Goal: Contribute content

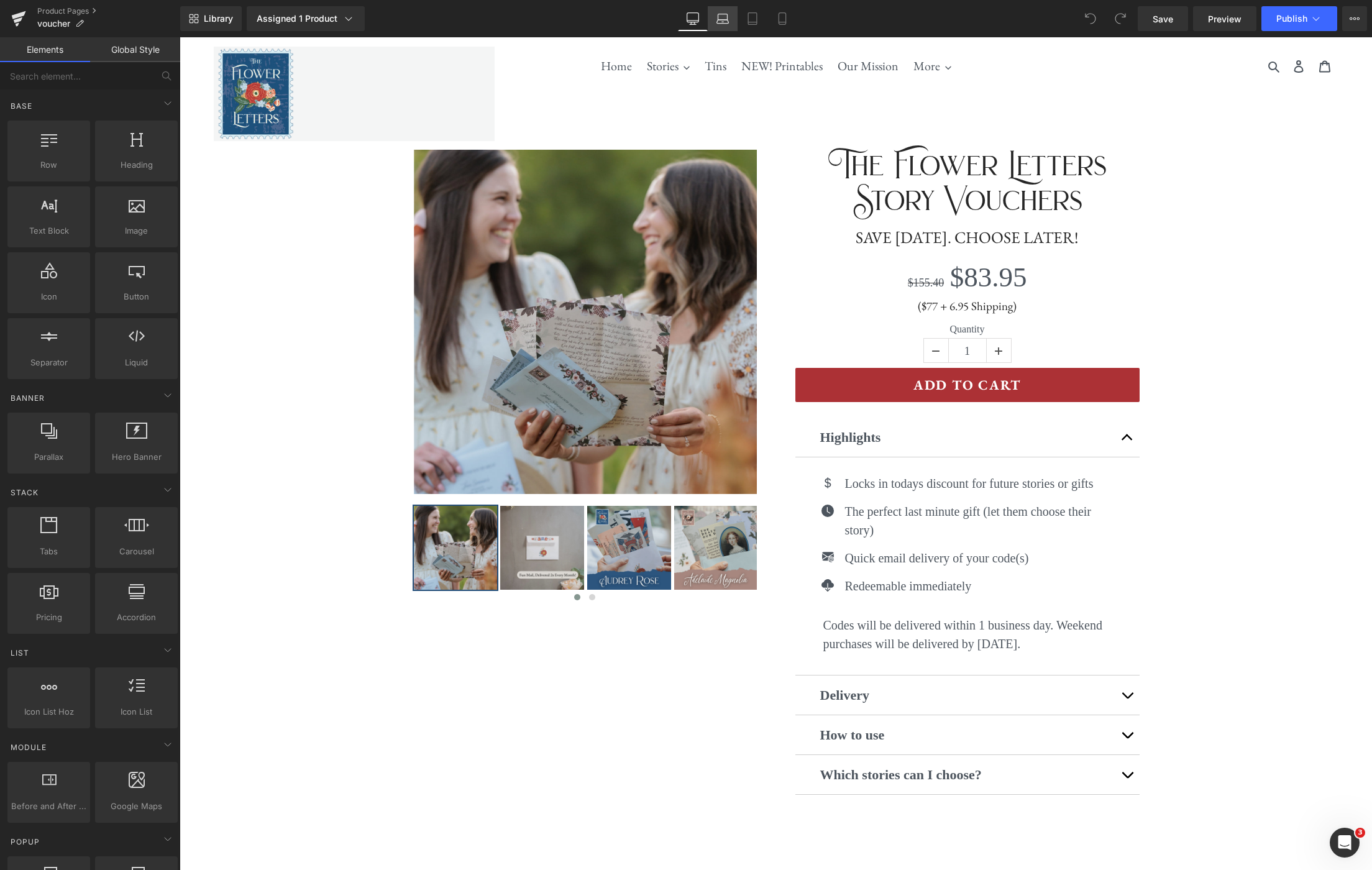
click at [727, 30] on link "Laptop" at bounding box center [722, 19] width 30 height 25
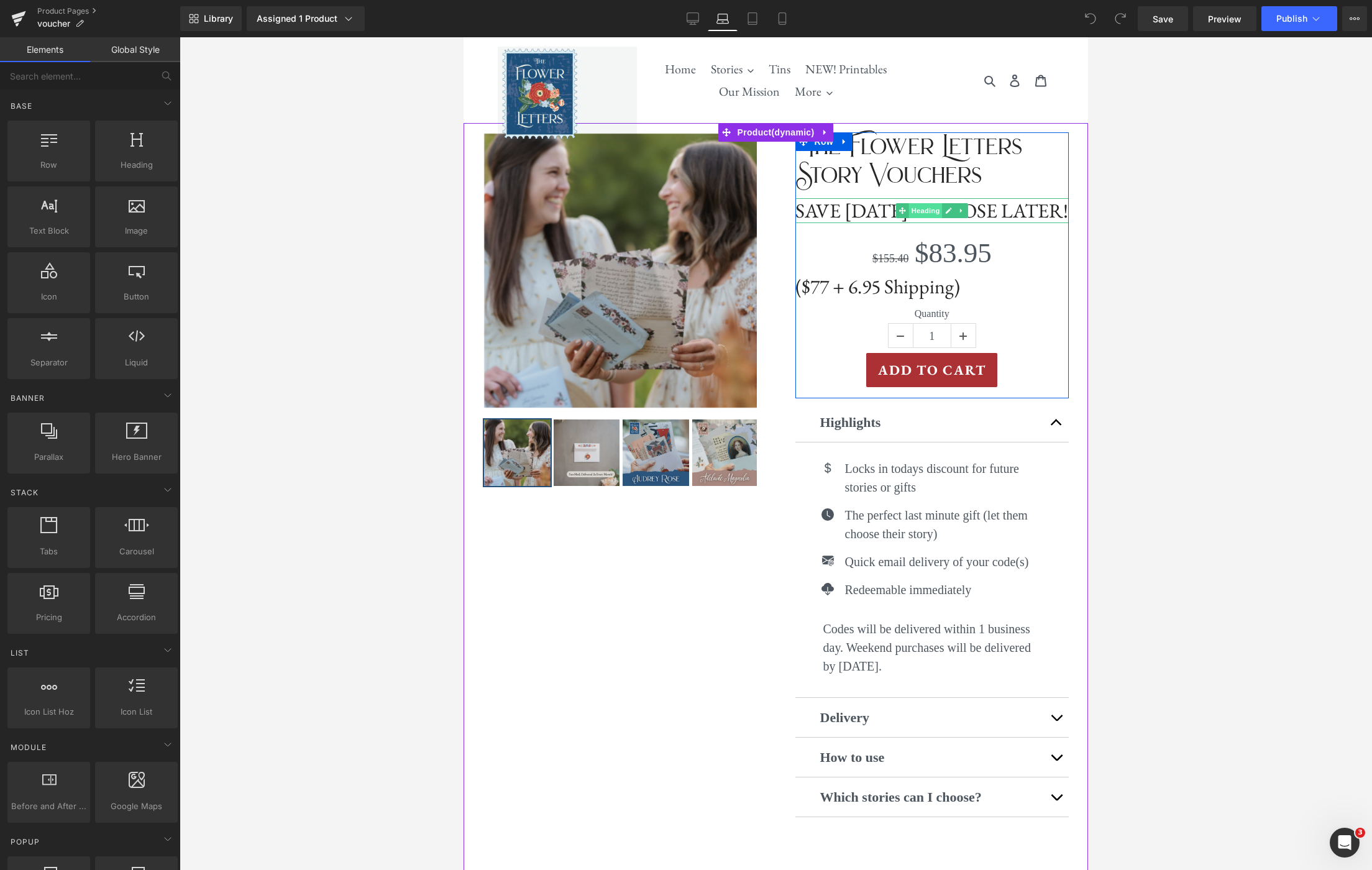
click at [928, 219] on span "Heading" at bounding box center [925, 210] width 34 height 15
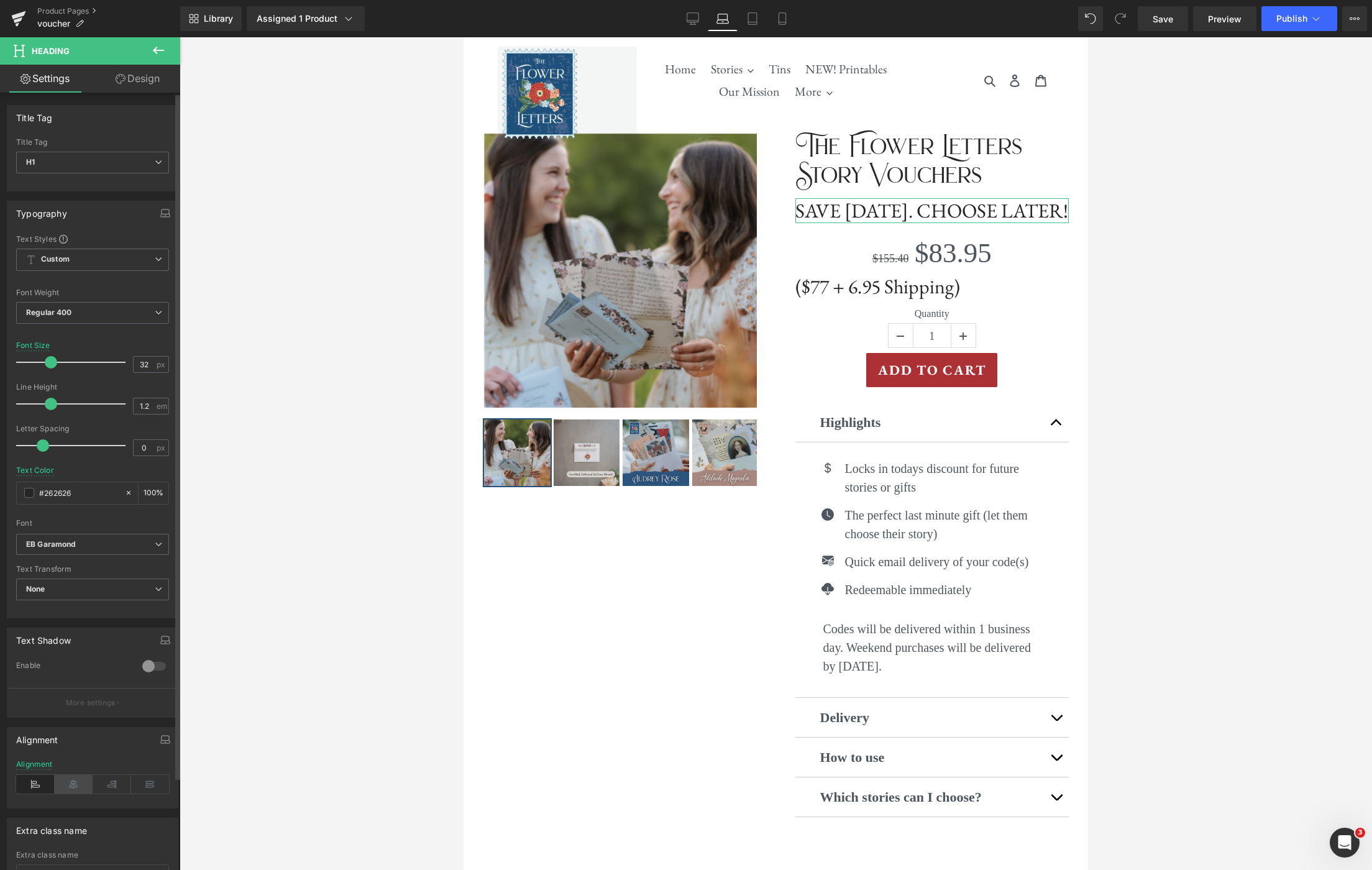
click at [77, 780] on icon at bounding box center [74, 784] width 39 height 19
click at [928, 294] on span "Heading" at bounding box center [925, 286] width 34 height 15
click at [70, 787] on icon at bounding box center [74, 784] width 39 height 19
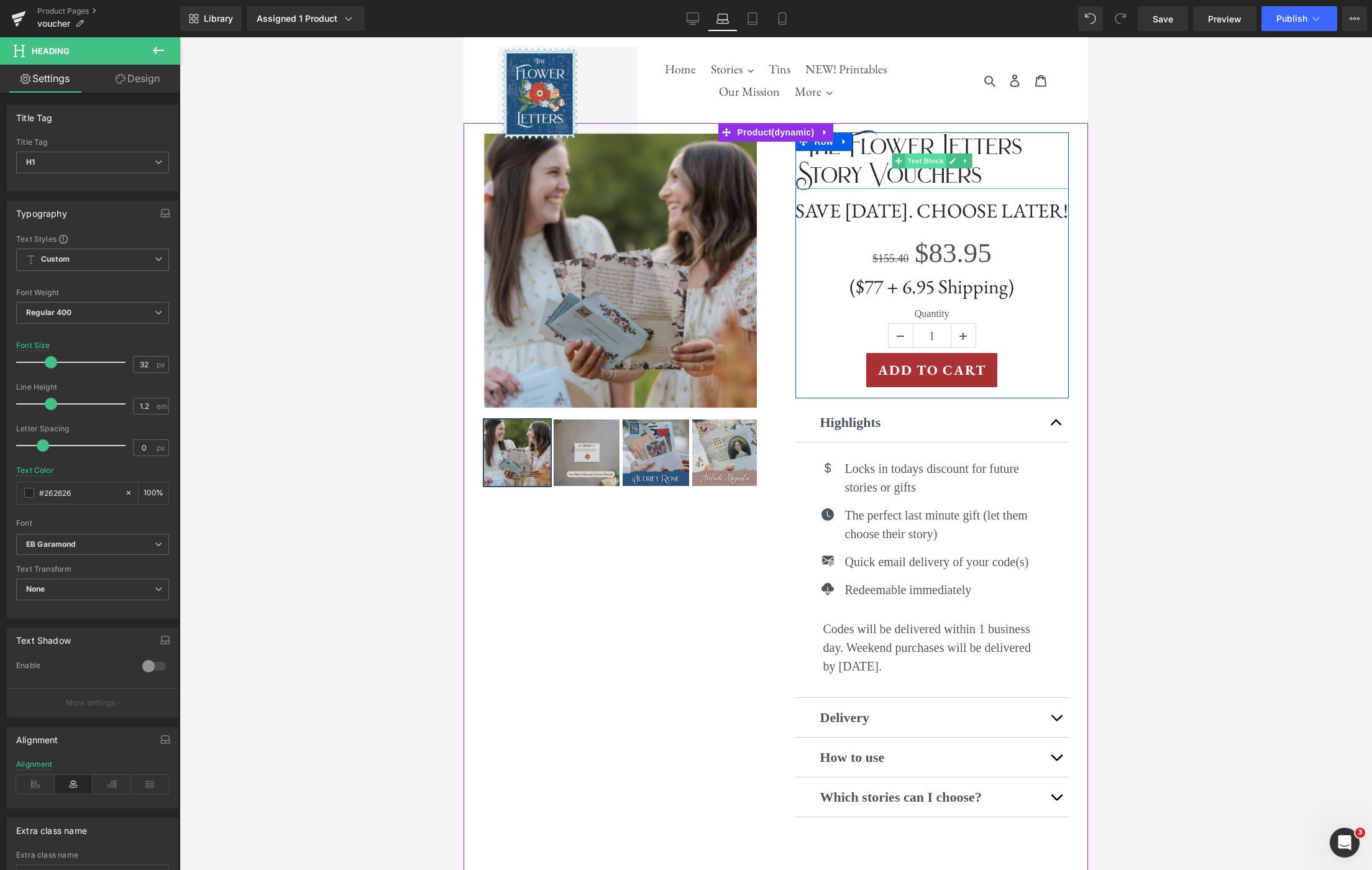
click at [932, 161] on span "Text Block" at bounding box center [925, 160] width 41 height 15
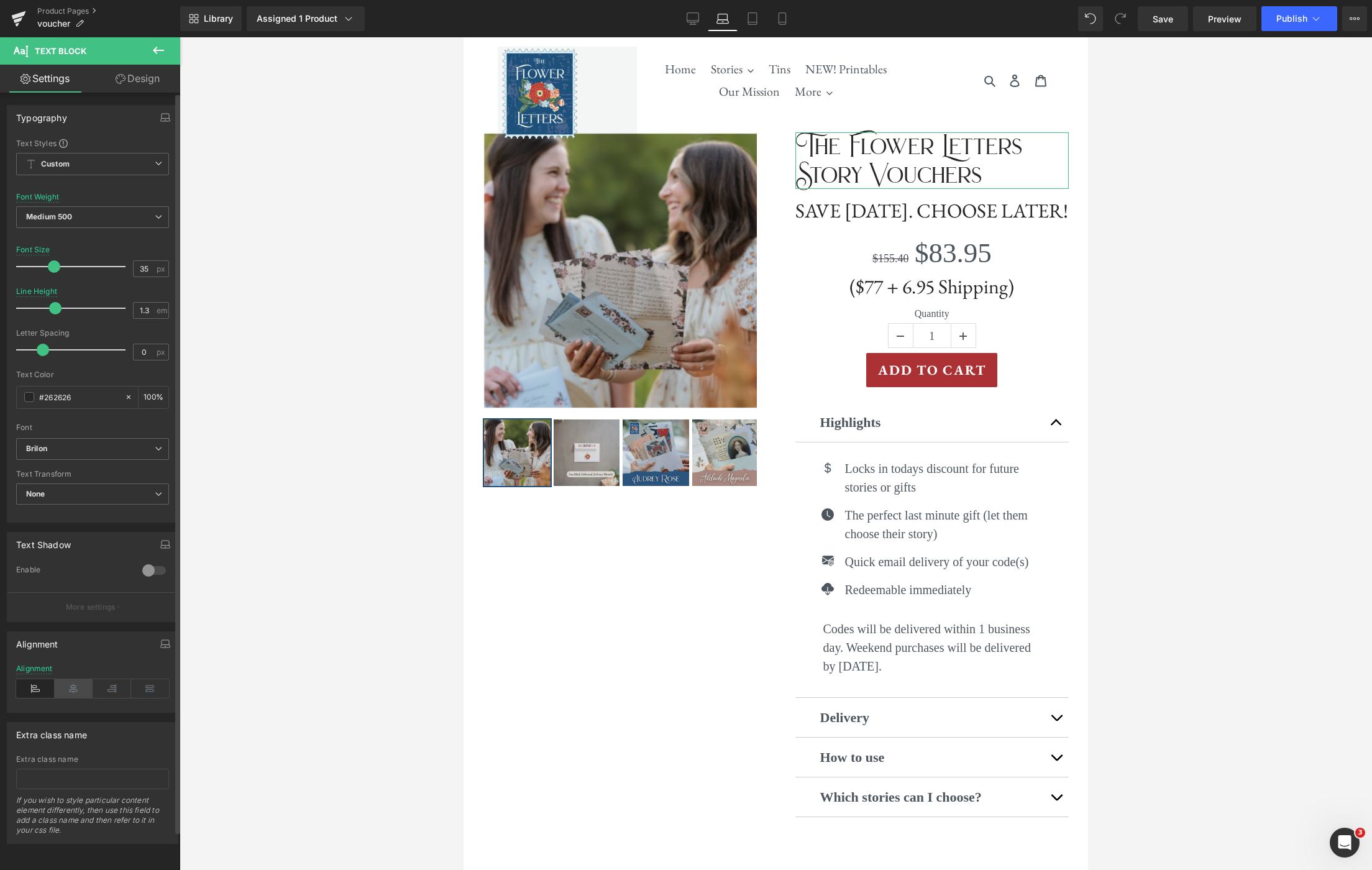
click at [75, 693] on icon at bounding box center [74, 688] width 39 height 19
click at [751, 18] on icon at bounding box center [752, 18] width 12 height 12
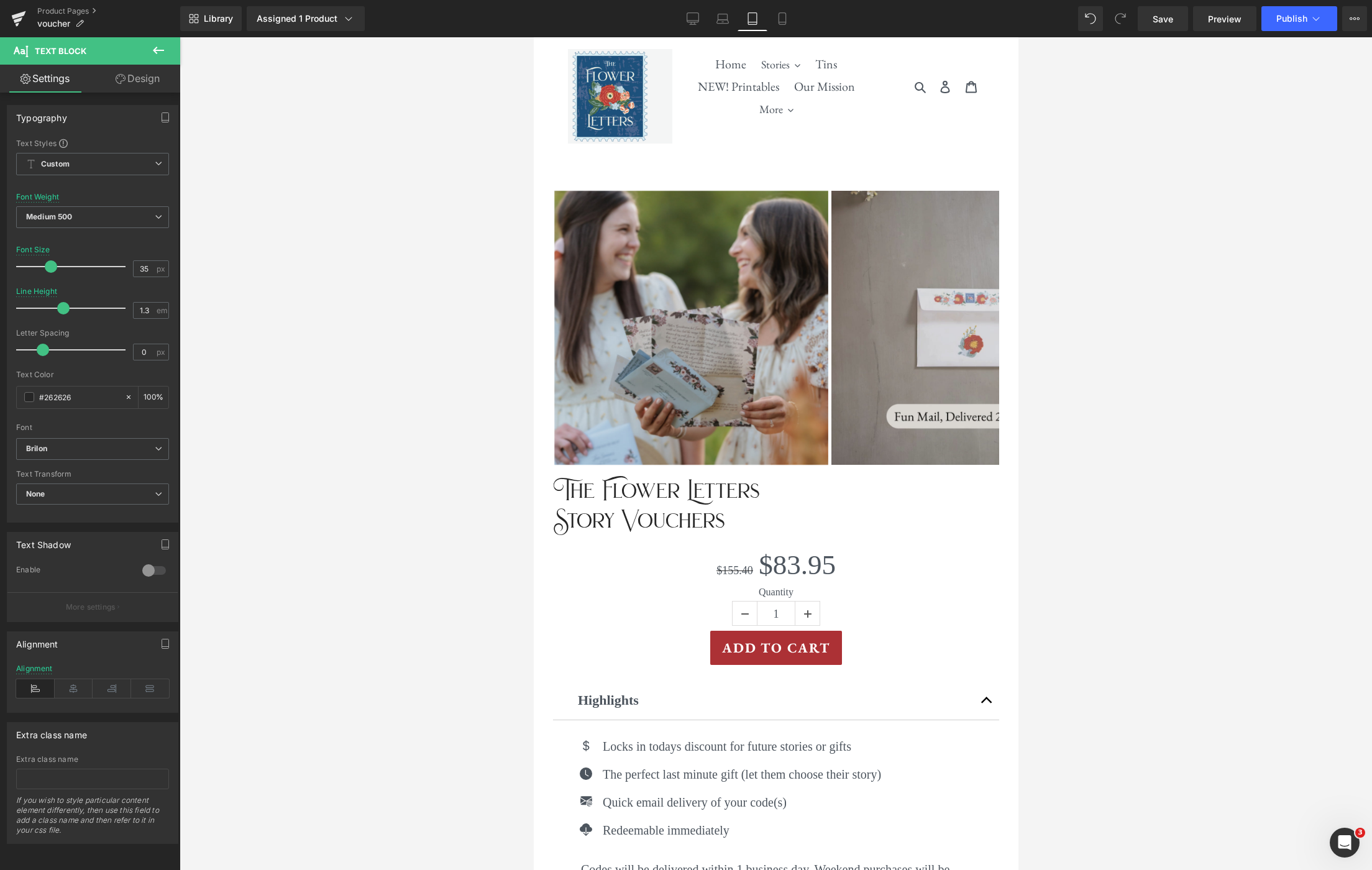
type input "32"
type input "1.5"
type input "100"
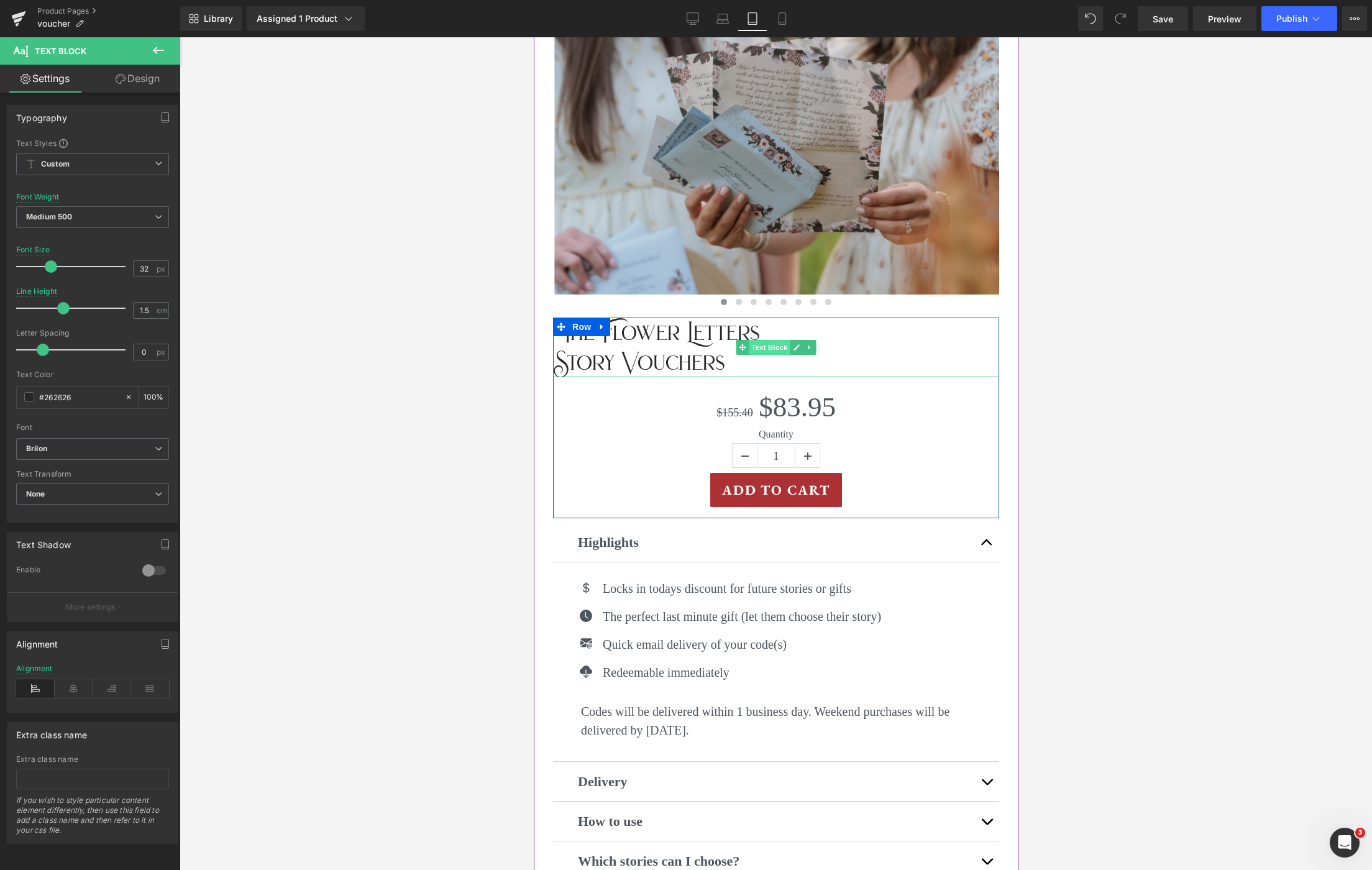
drag, startPoint x: 767, startPoint y: 343, endPoint x: 775, endPoint y: 340, distance: 8.5
click at [767, 343] on span "Text Block" at bounding box center [768, 348] width 41 height 15
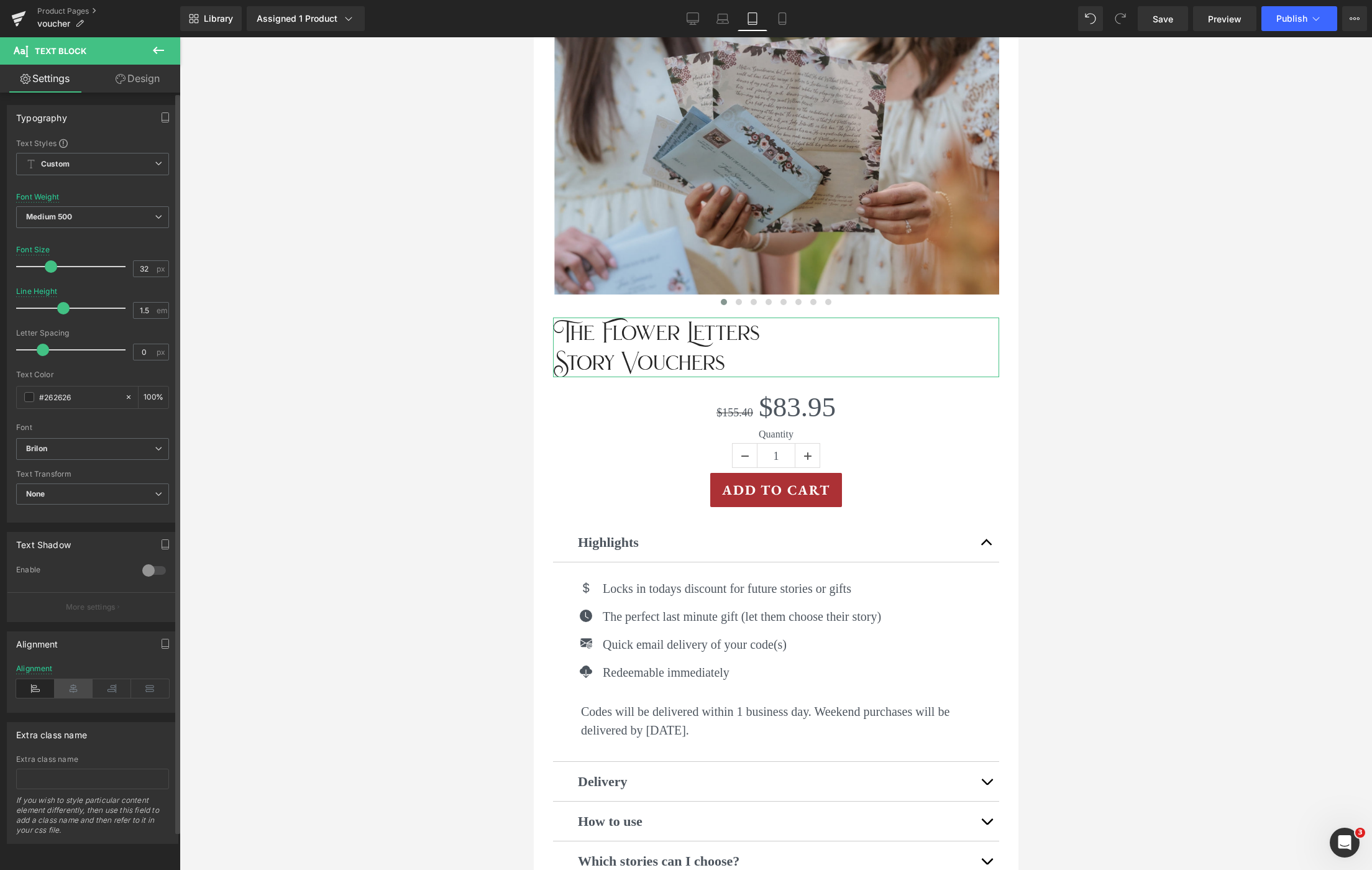
click at [69, 687] on icon at bounding box center [74, 688] width 39 height 19
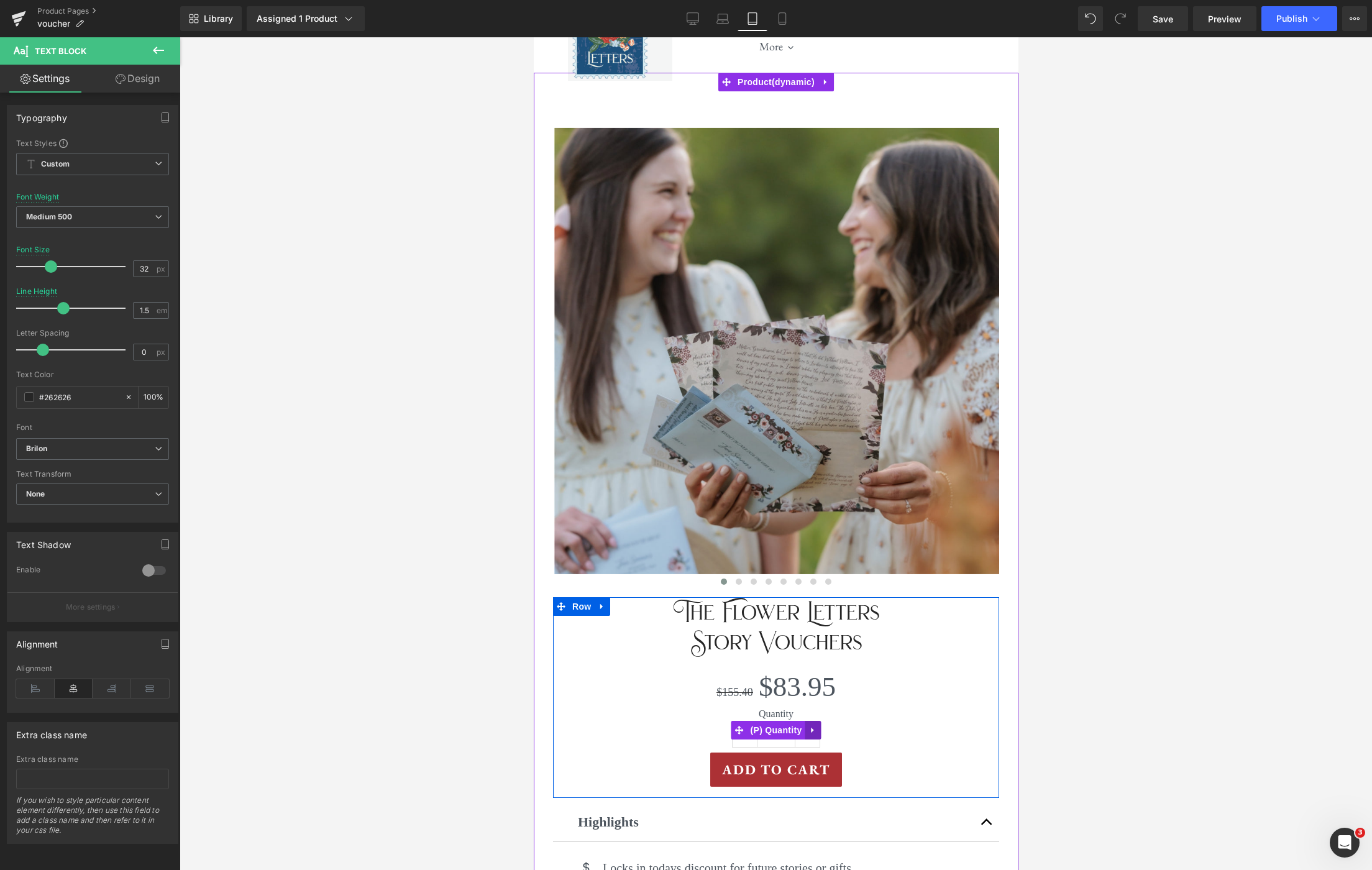
scroll to position [0, 0]
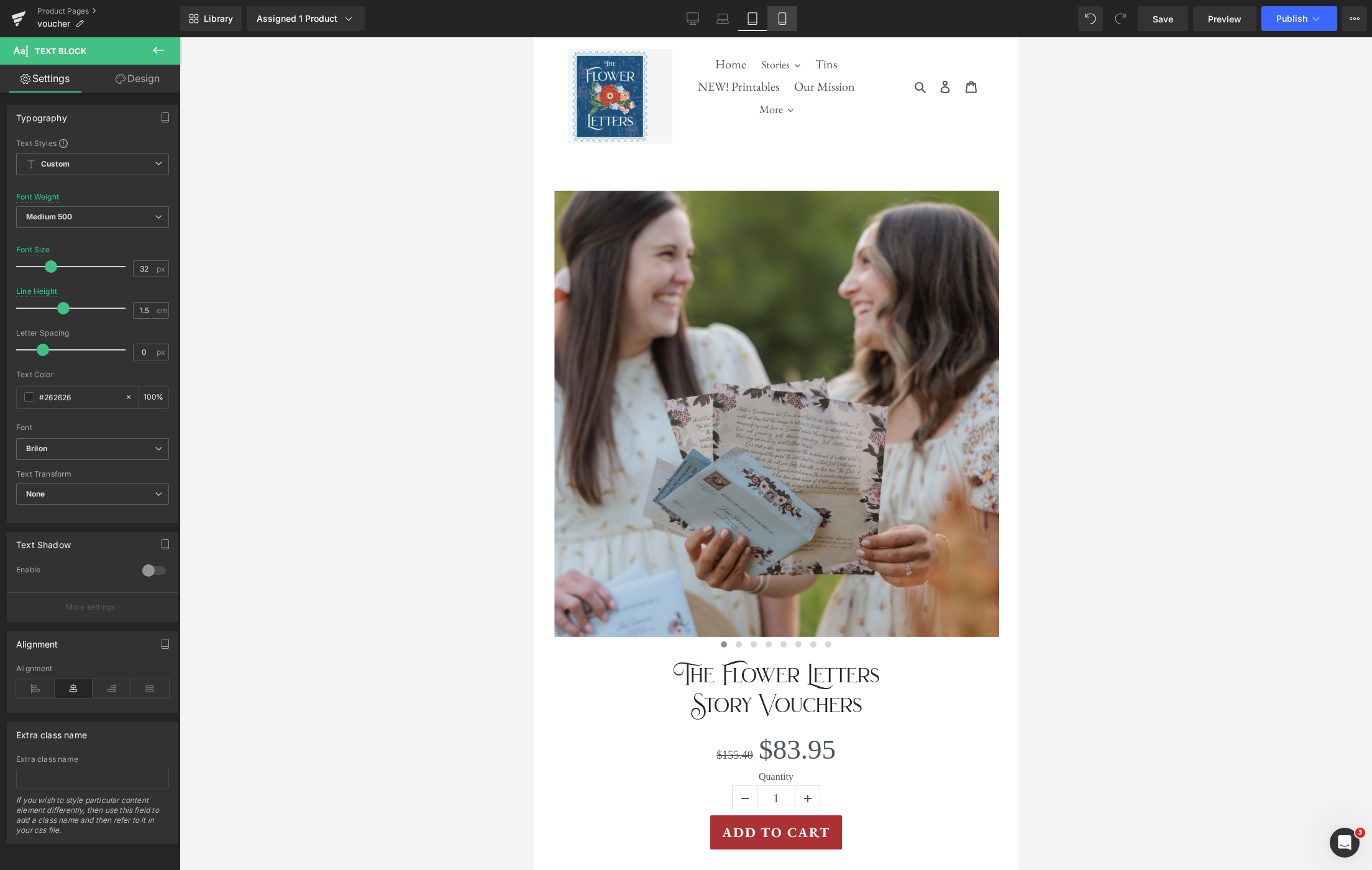
click at [778, 18] on icon at bounding box center [782, 18] width 12 height 12
type input "40"
type input "1.3"
type input "100"
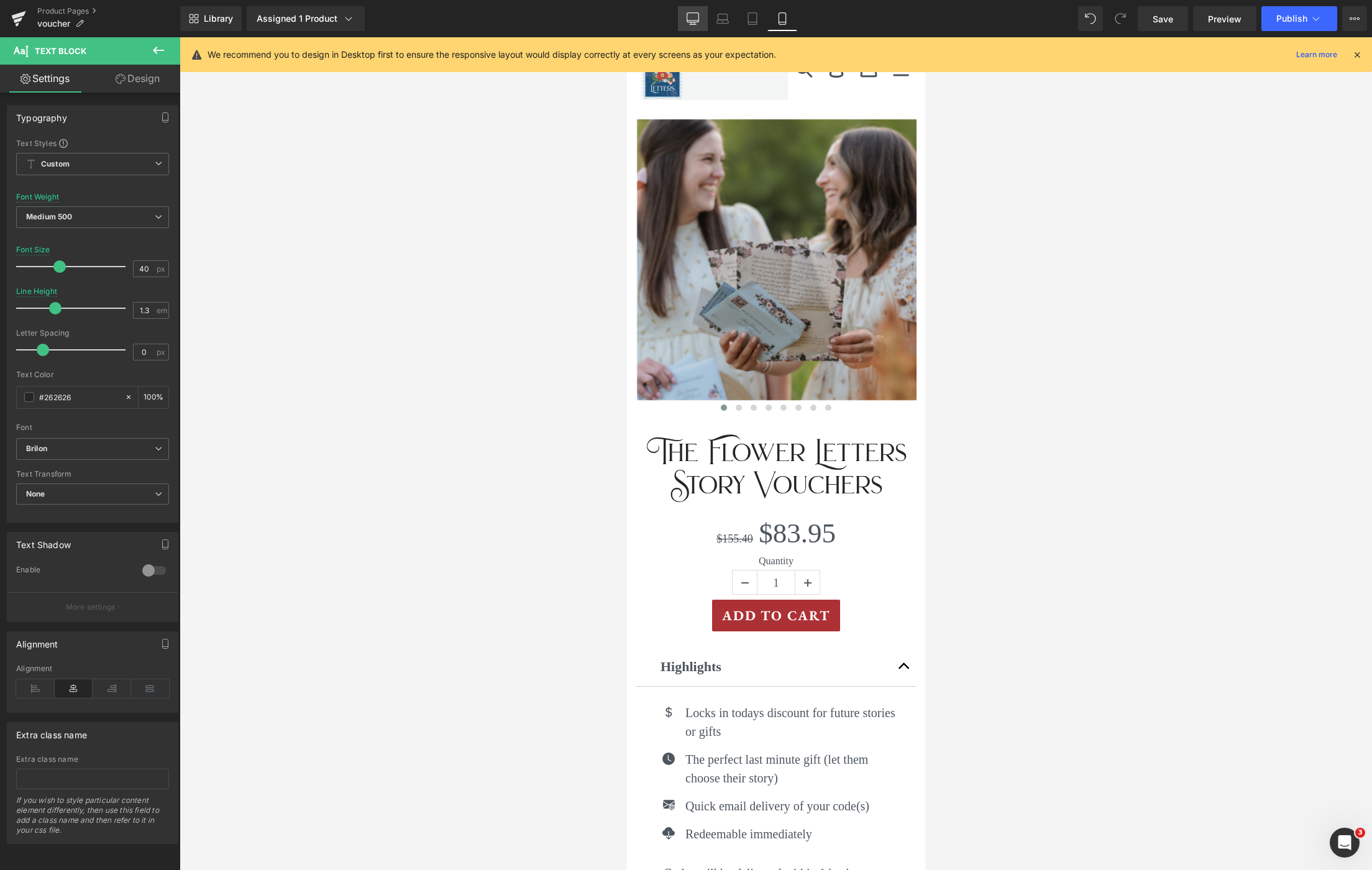
click at [690, 23] on icon at bounding box center [692, 18] width 12 height 12
type input "43"
type input "100"
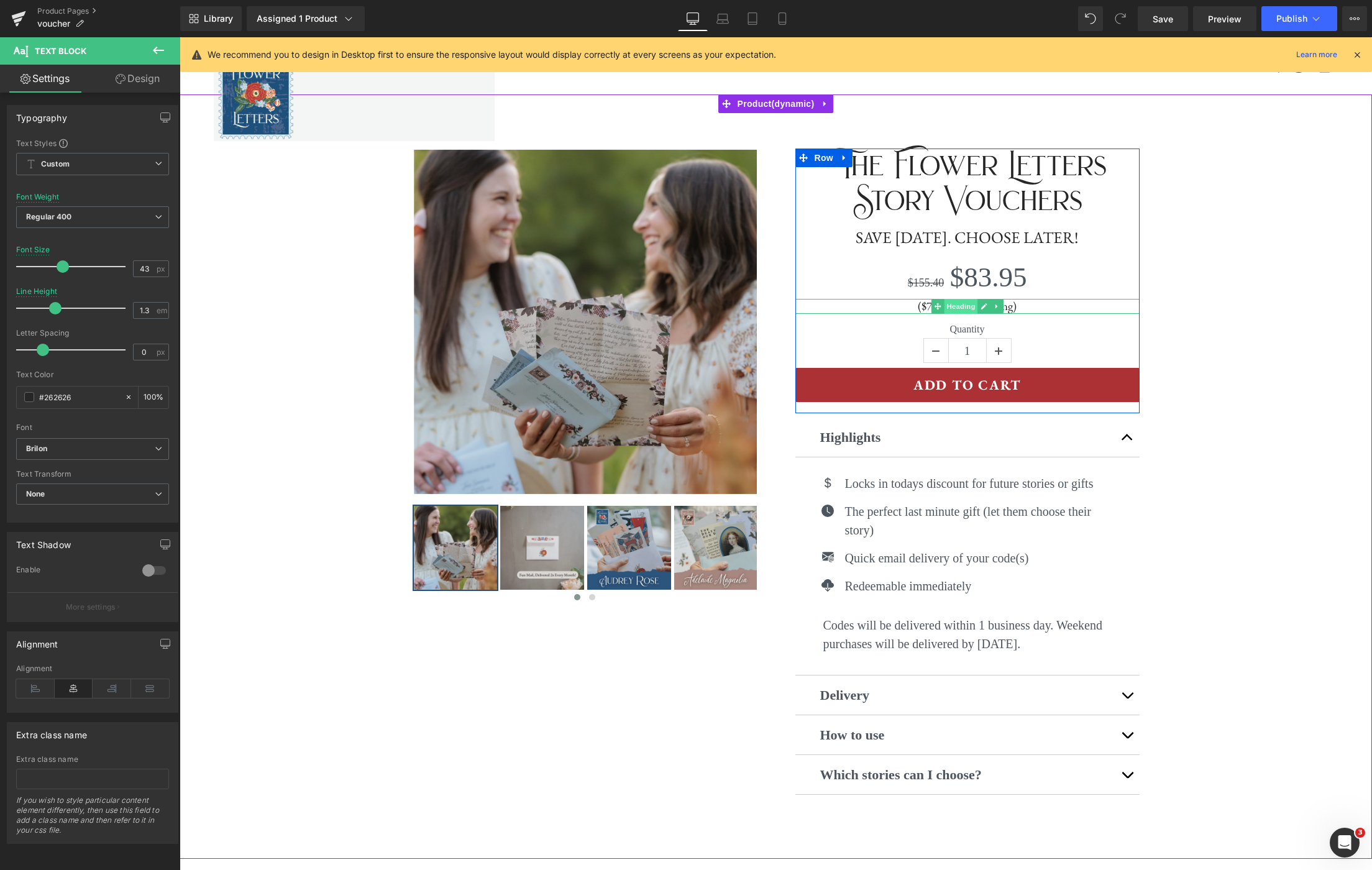
click at [958, 304] on span "Heading" at bounding box center [961, 306] width 34 height 15
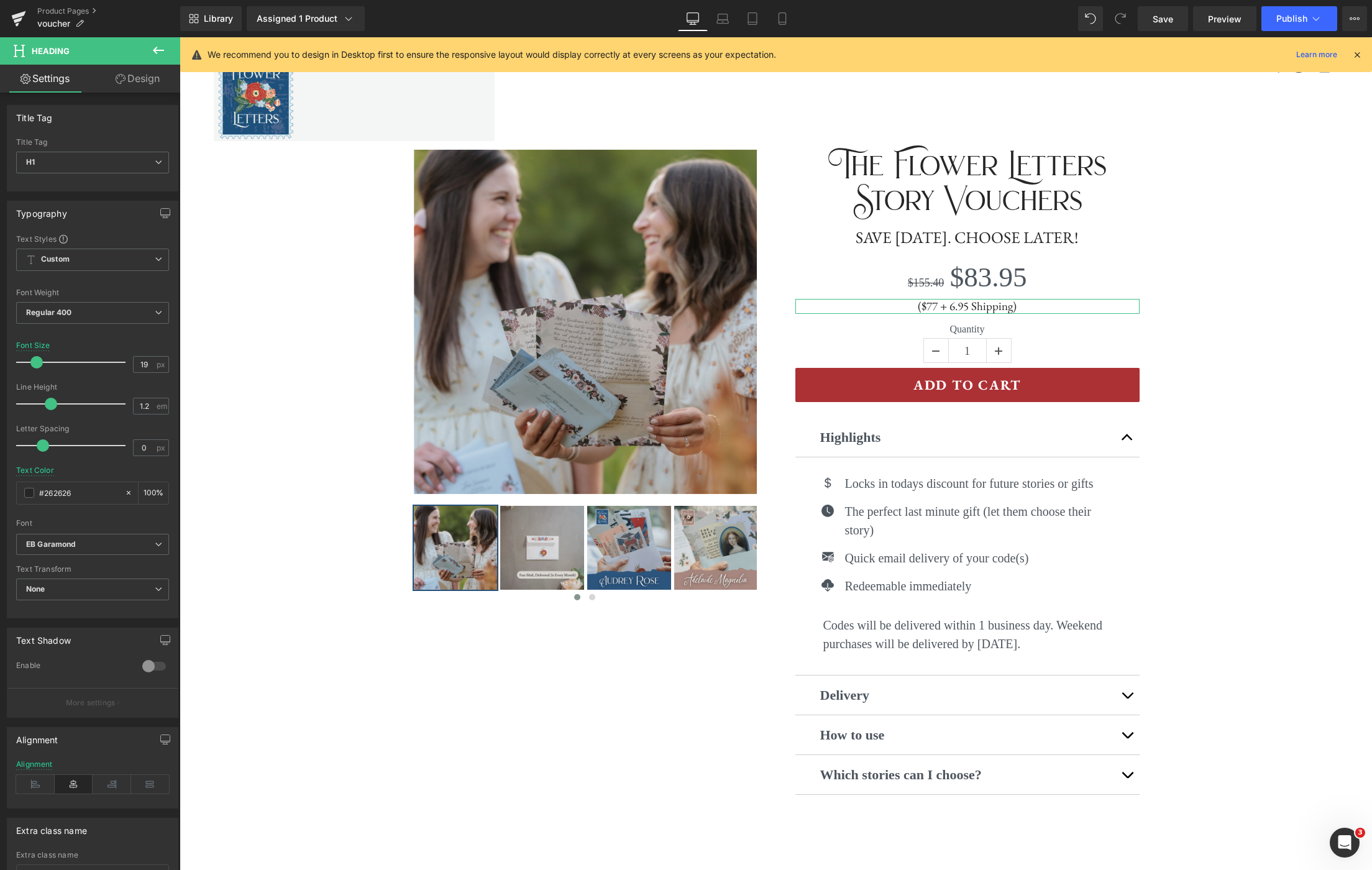
click at [153, 75] on link "Design" at bounding box center [138, 78] width 90 height 28
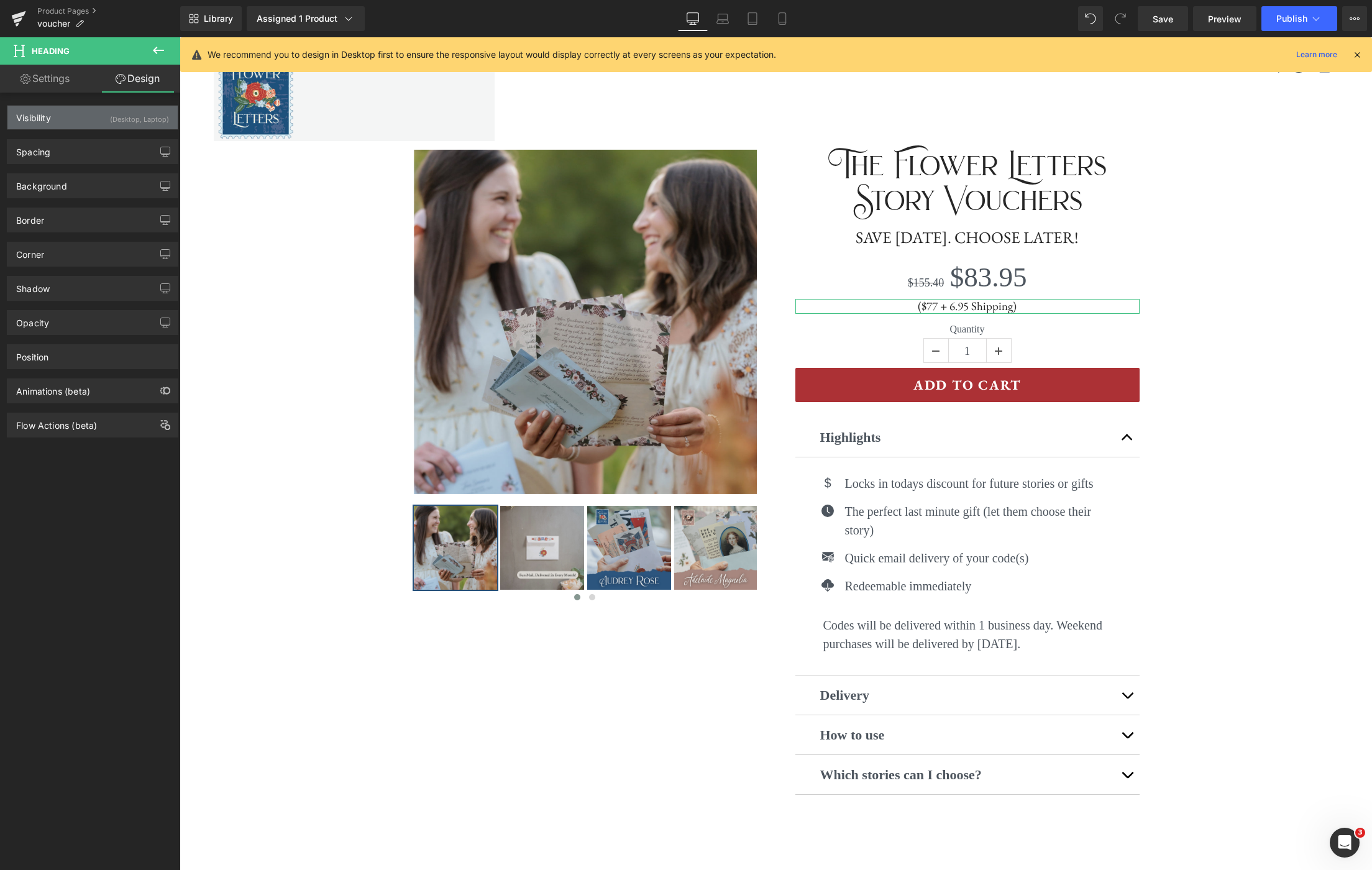
click at [155, 115] on div "(Desktop, Laptop)" at bounding box center [139, 115] width 59 height 20
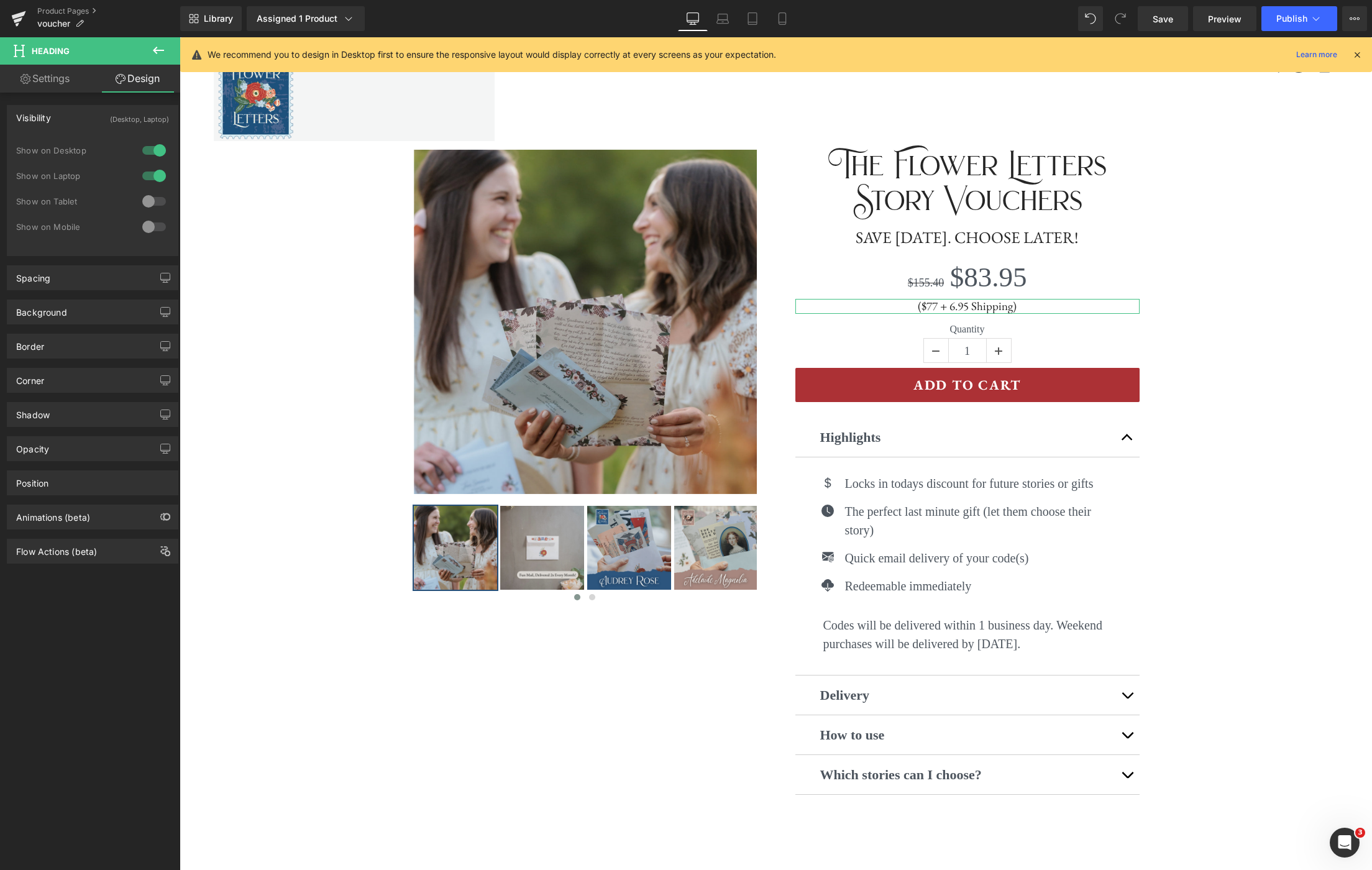
click at [156, 202] on div at bounding box center [154, 201] width 30 height 20
click at [153, 223] on div at bounding box center [154, 227] width 30 height 20
click at [780, 20] on icon at bounding box center [782, 19] width 6 height 12
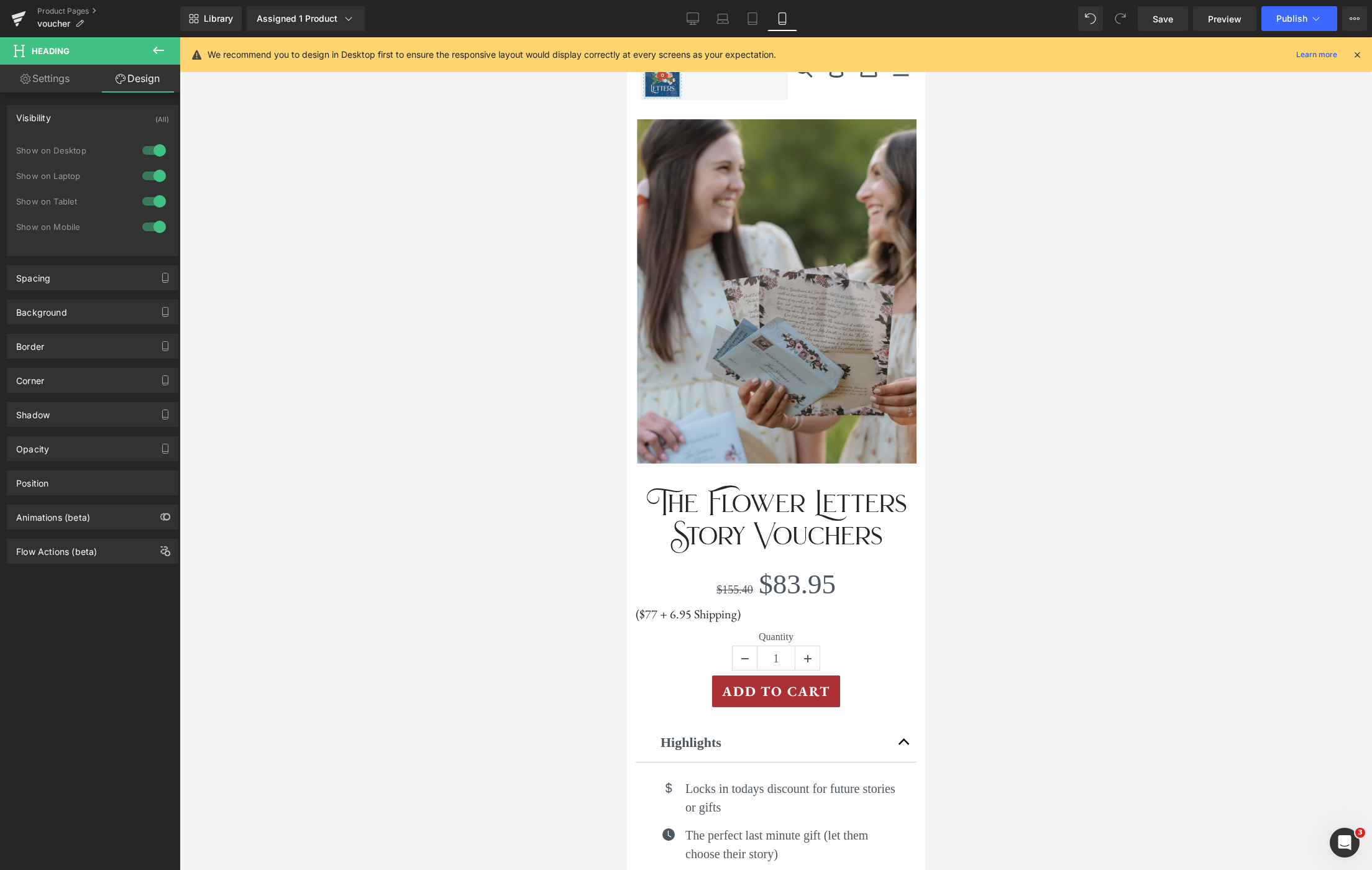
scroll to position [307, 0]
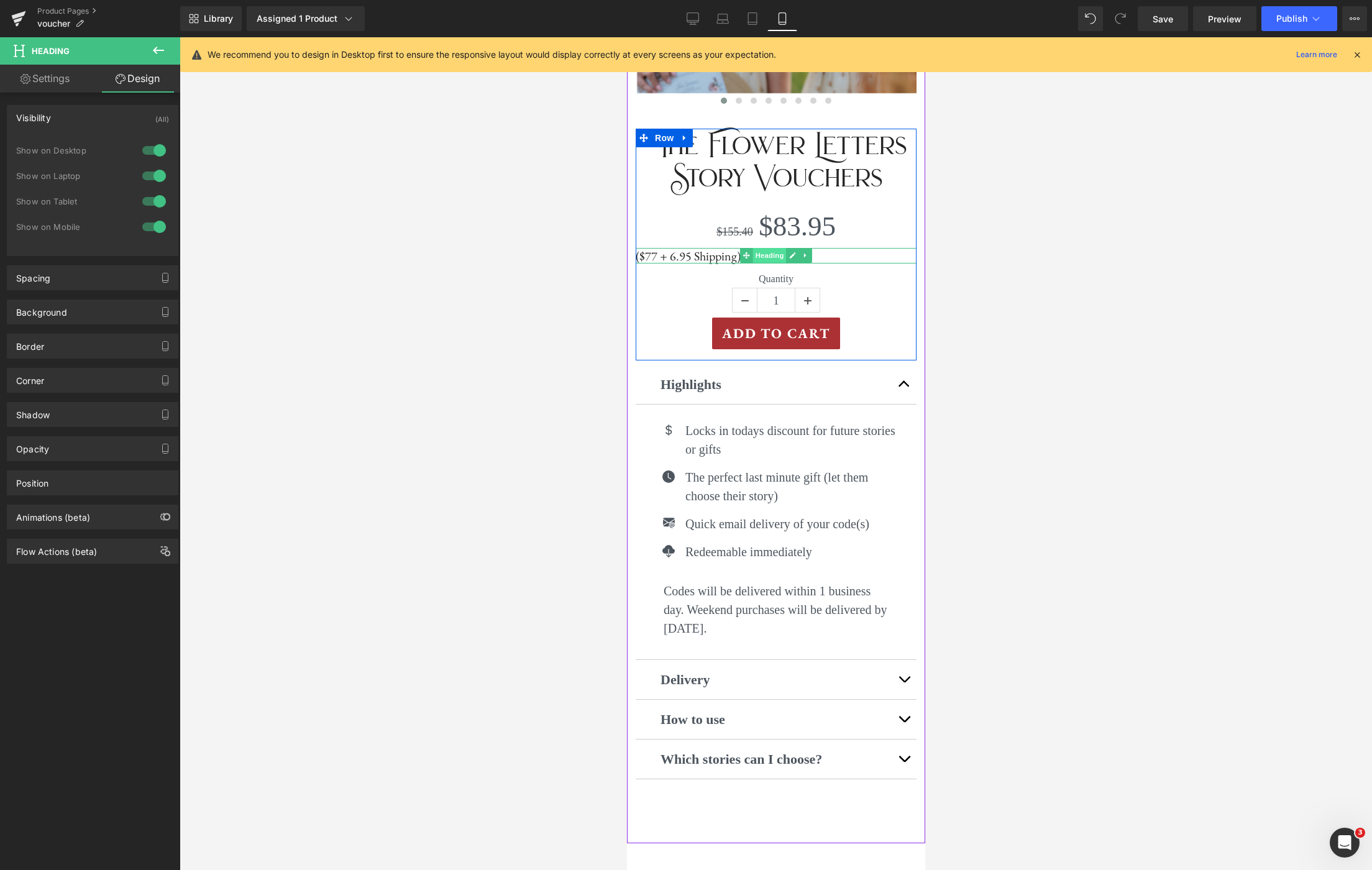
click at [766, 257] on span "Heading" at bounding box center [769, 256] width 34 height 15
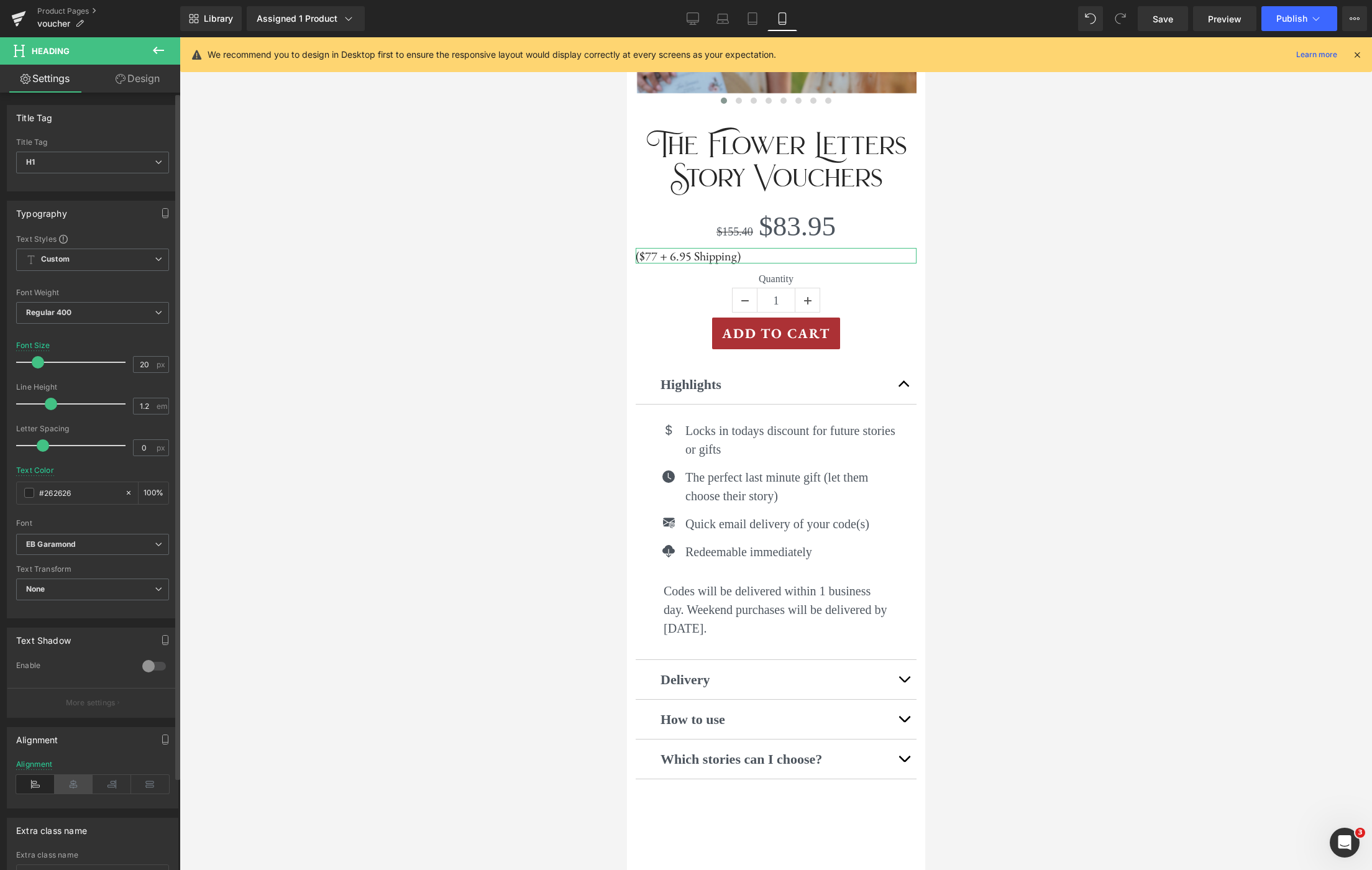
click at [74, 786] on icon at bounding box center [74, 784] width 39 height 19
click at [758, 19] on icon at bounding box center [752, 18] width 12 height 12
type input "40"
type input "100"
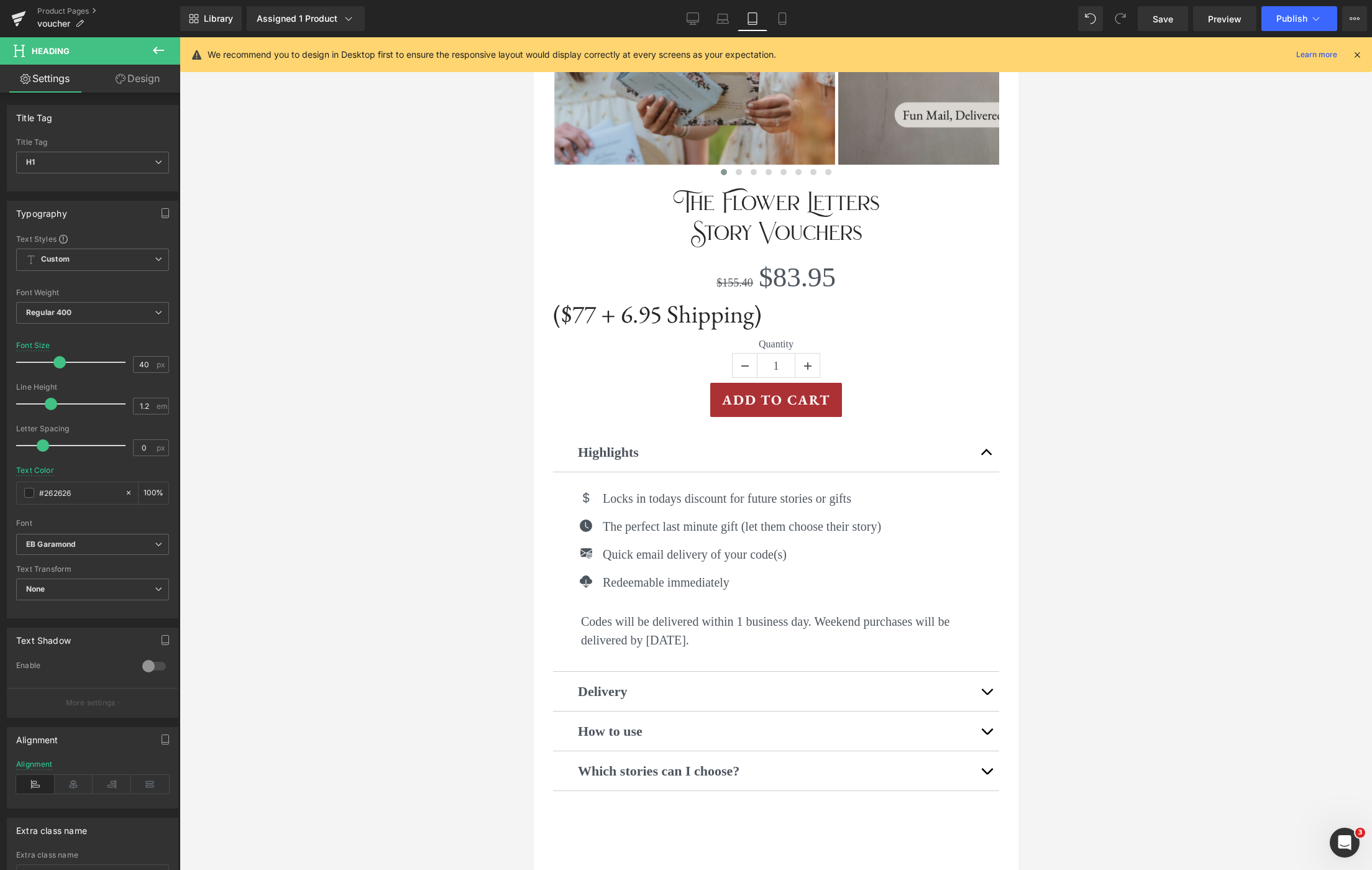
scroll to position [357, 0]
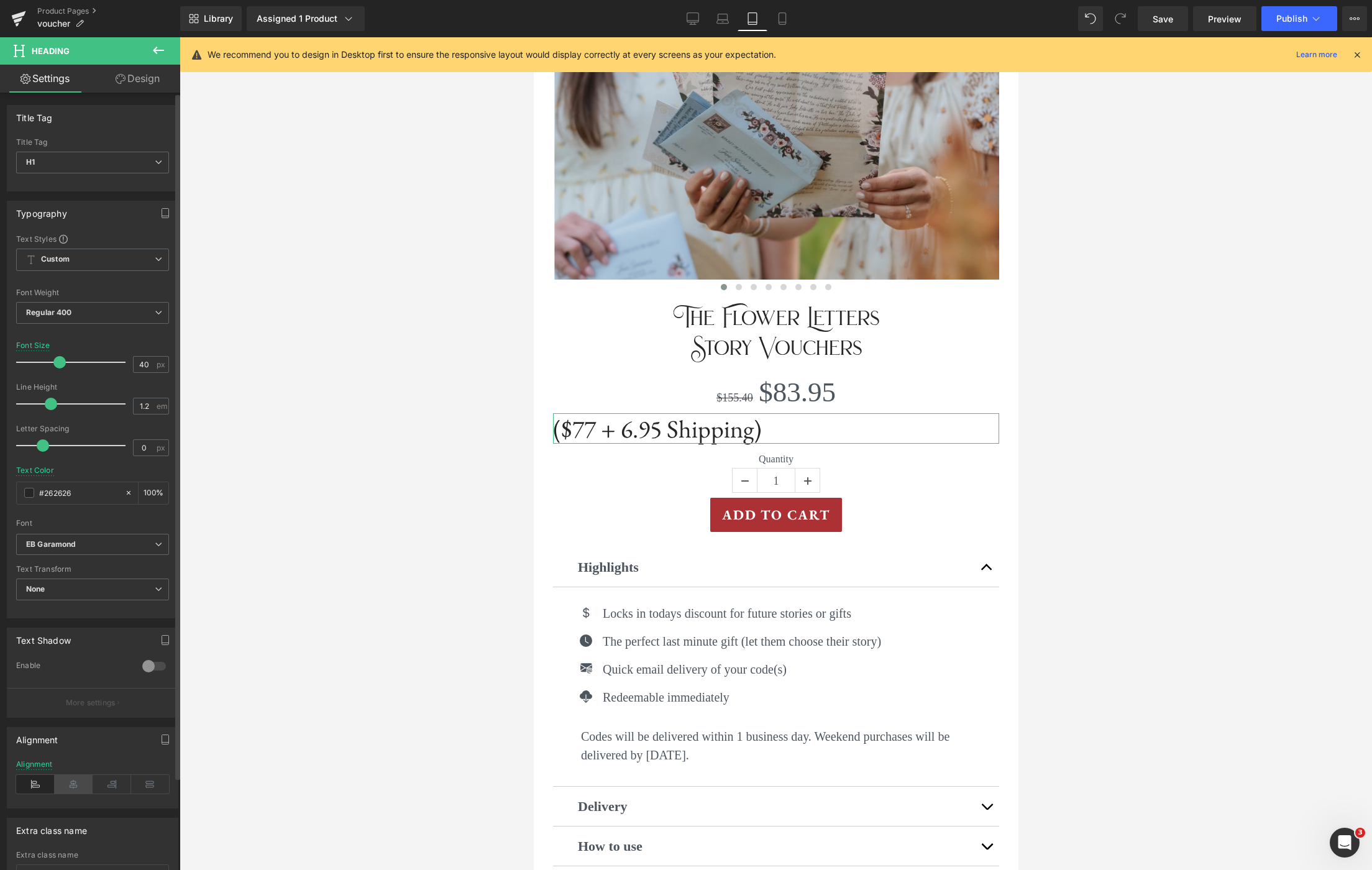
click at [65, 785] on icon at bounding box center [74, 784] width 39 height 19
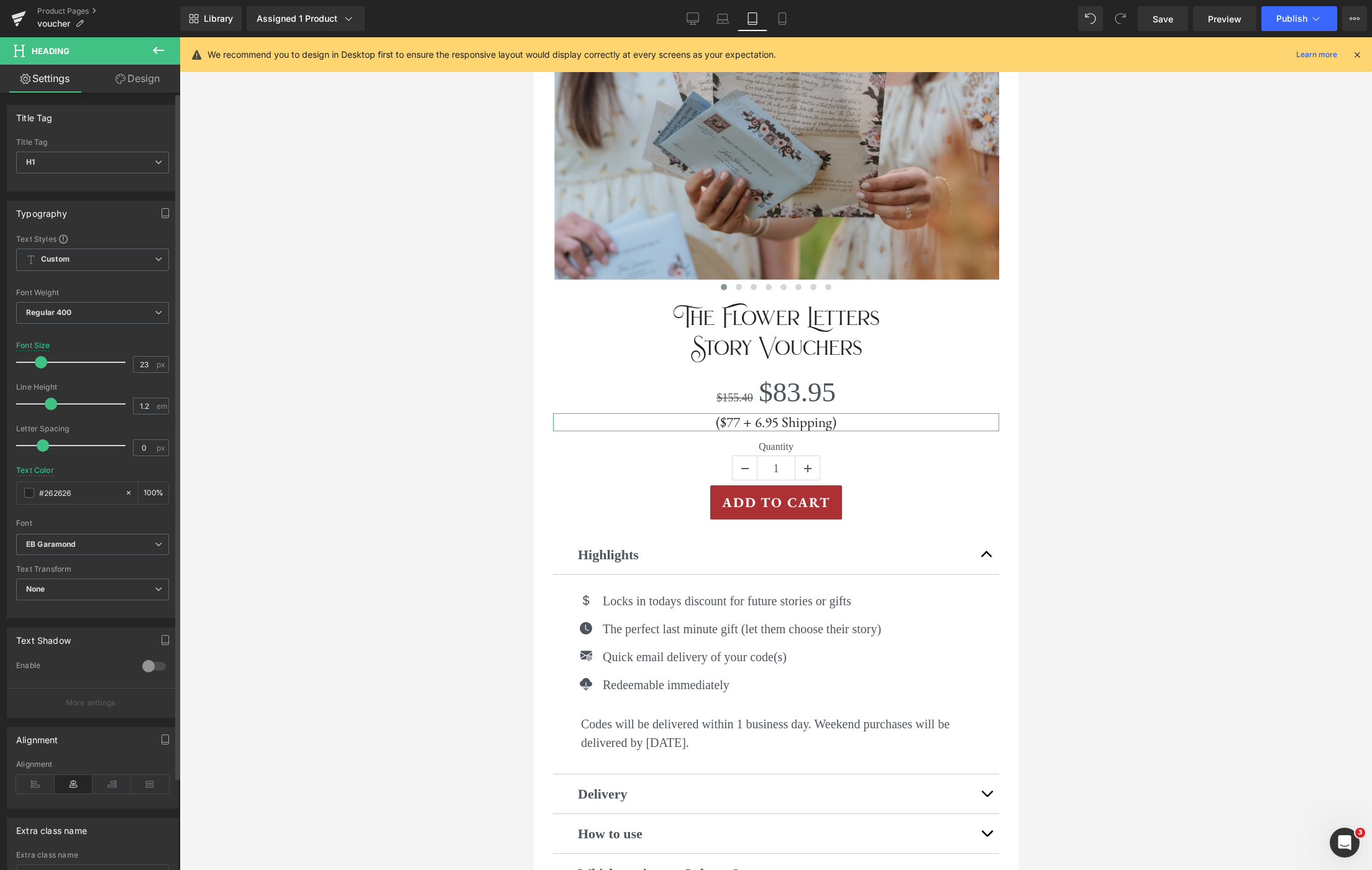
drag, startPoint x: 58, startPoint y: 364, endPoint x: 40, endPoint y: 364, distance: 18.0
click at [40, 364] on span at bounding box center [40, 362] width 12 height 12
click at [718, 19] on icon at bounding box center [723, 17] width 10 height 6
type input "32"
type input "100"
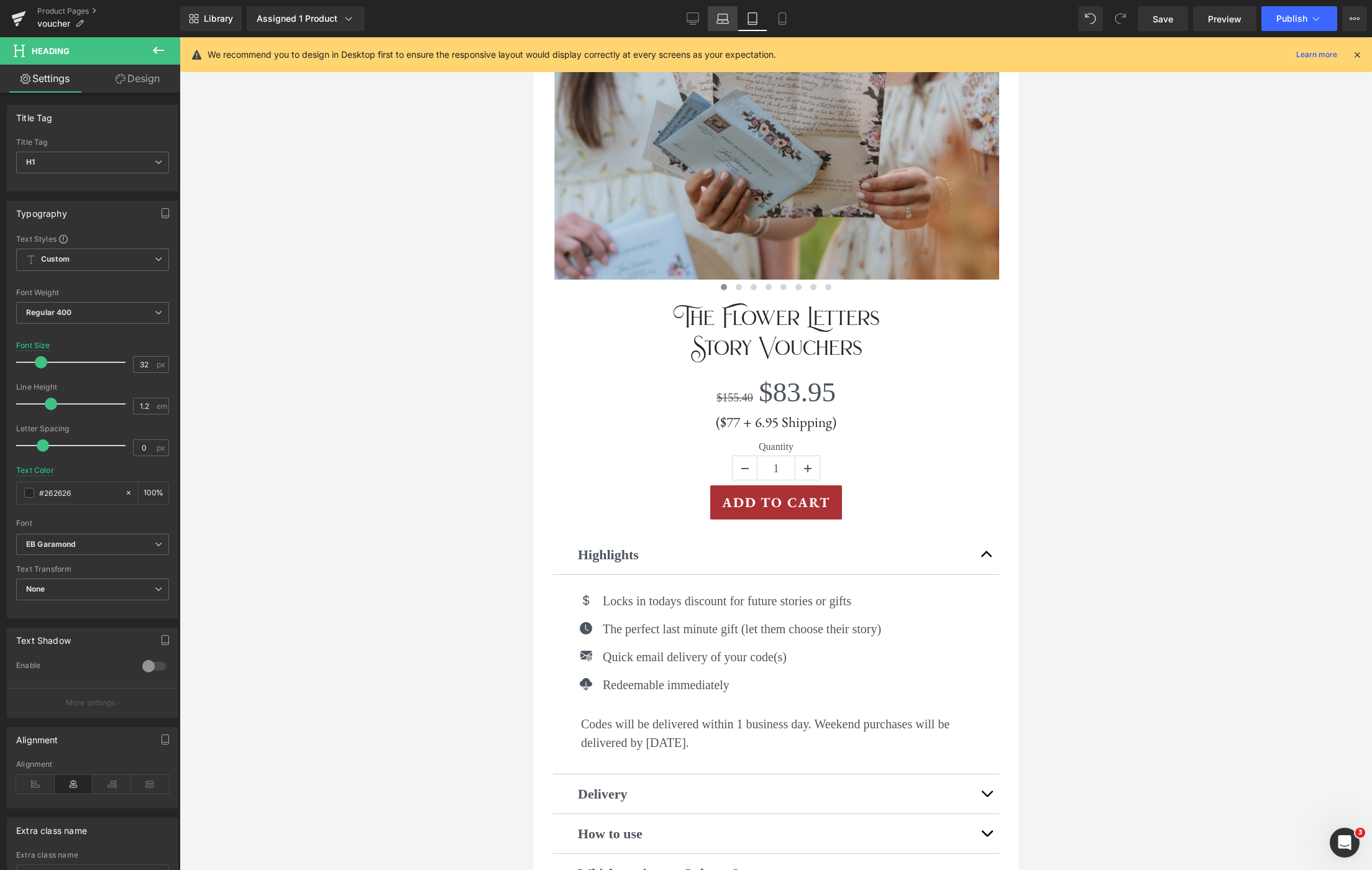
scroll to position [0, 0]
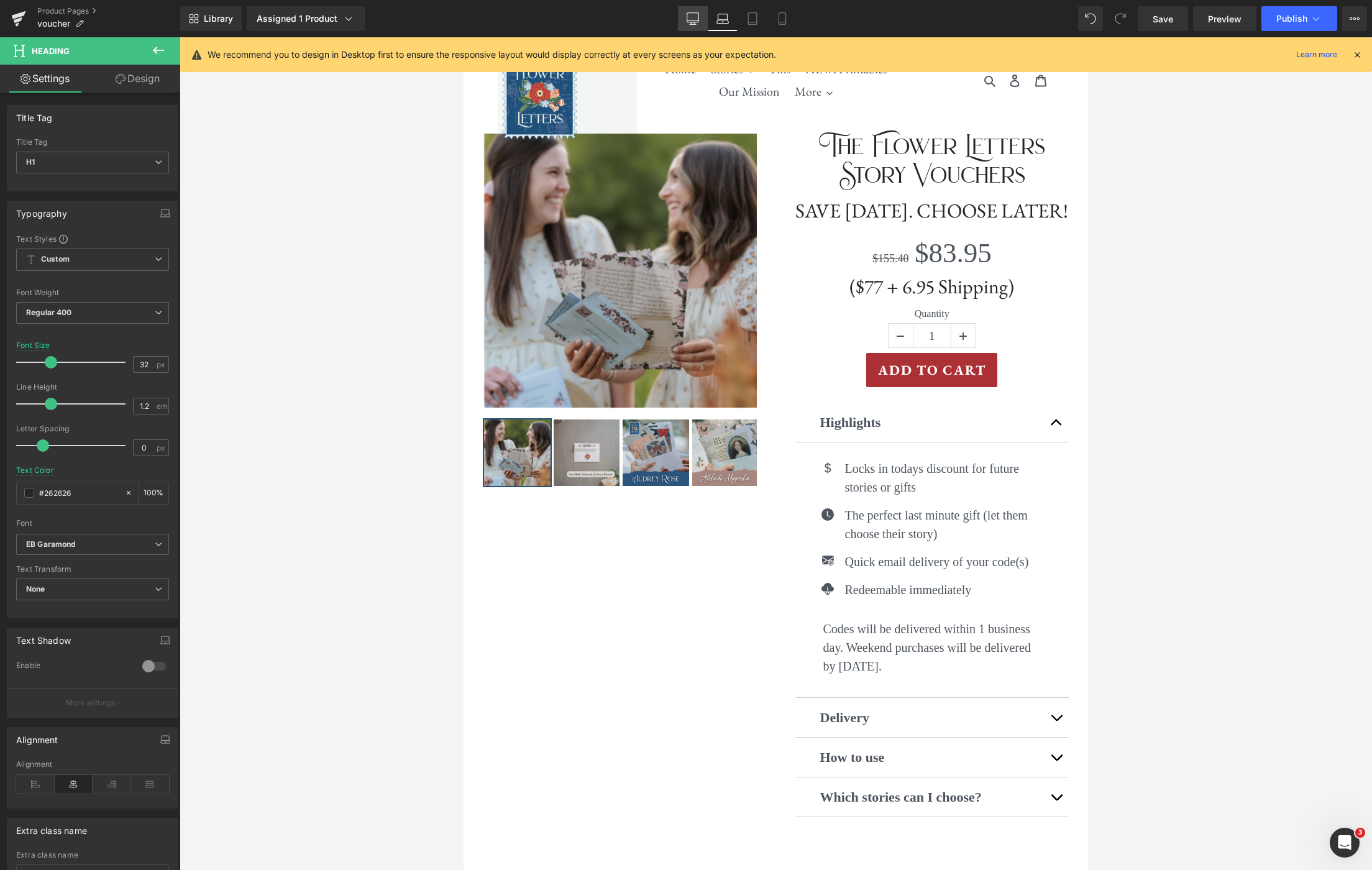
click at [694, 22] on icon at bounding box center [692, 18] width 12 height 10
type input "19"
type input "100"
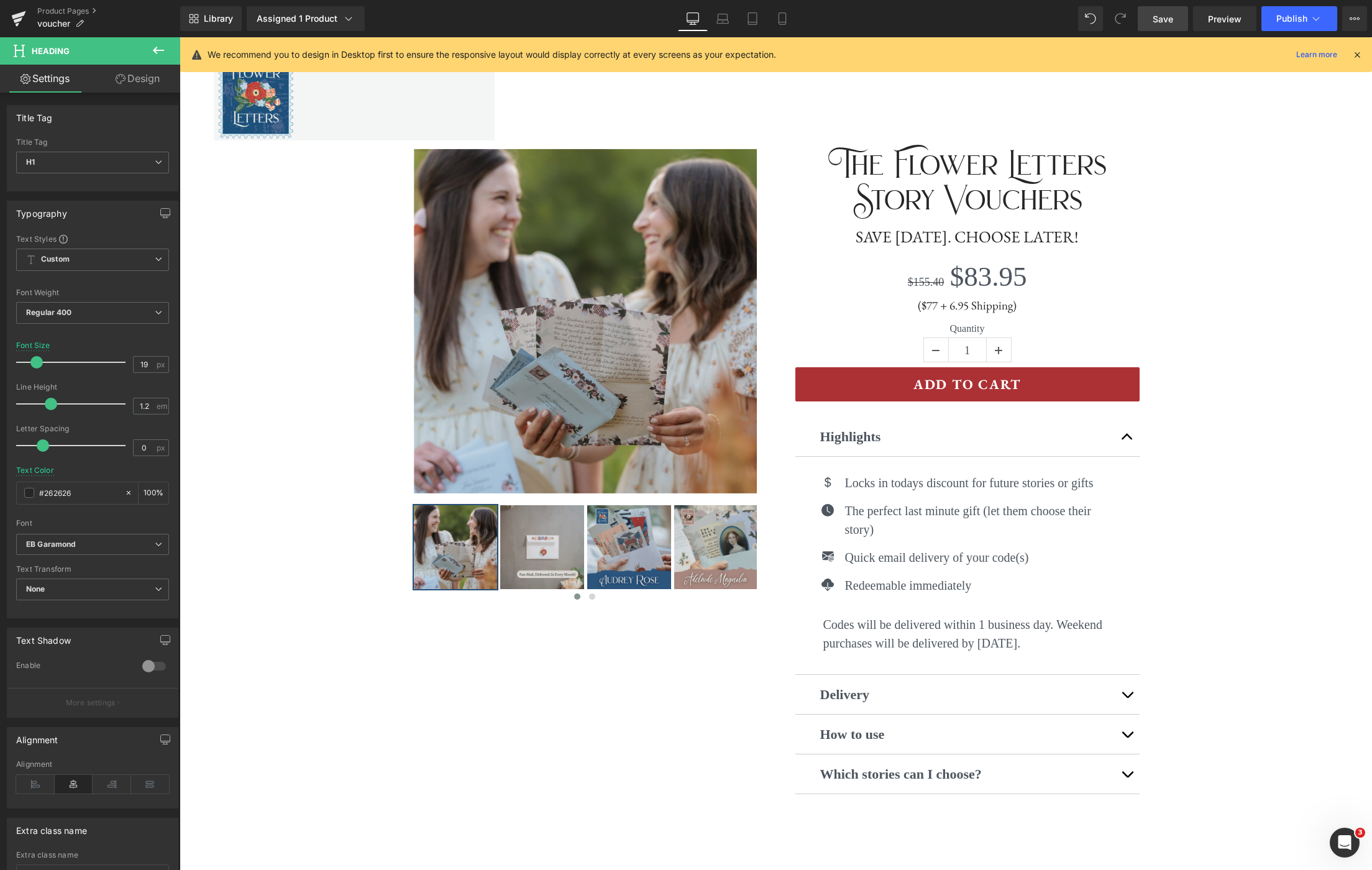
click at [1179, 20] on link "Save" at bounding box center [1162, 19] width 50 height 25
click at [1306, 23] on span "Publish" at bounding box center [1291, 19] width 31 height 10
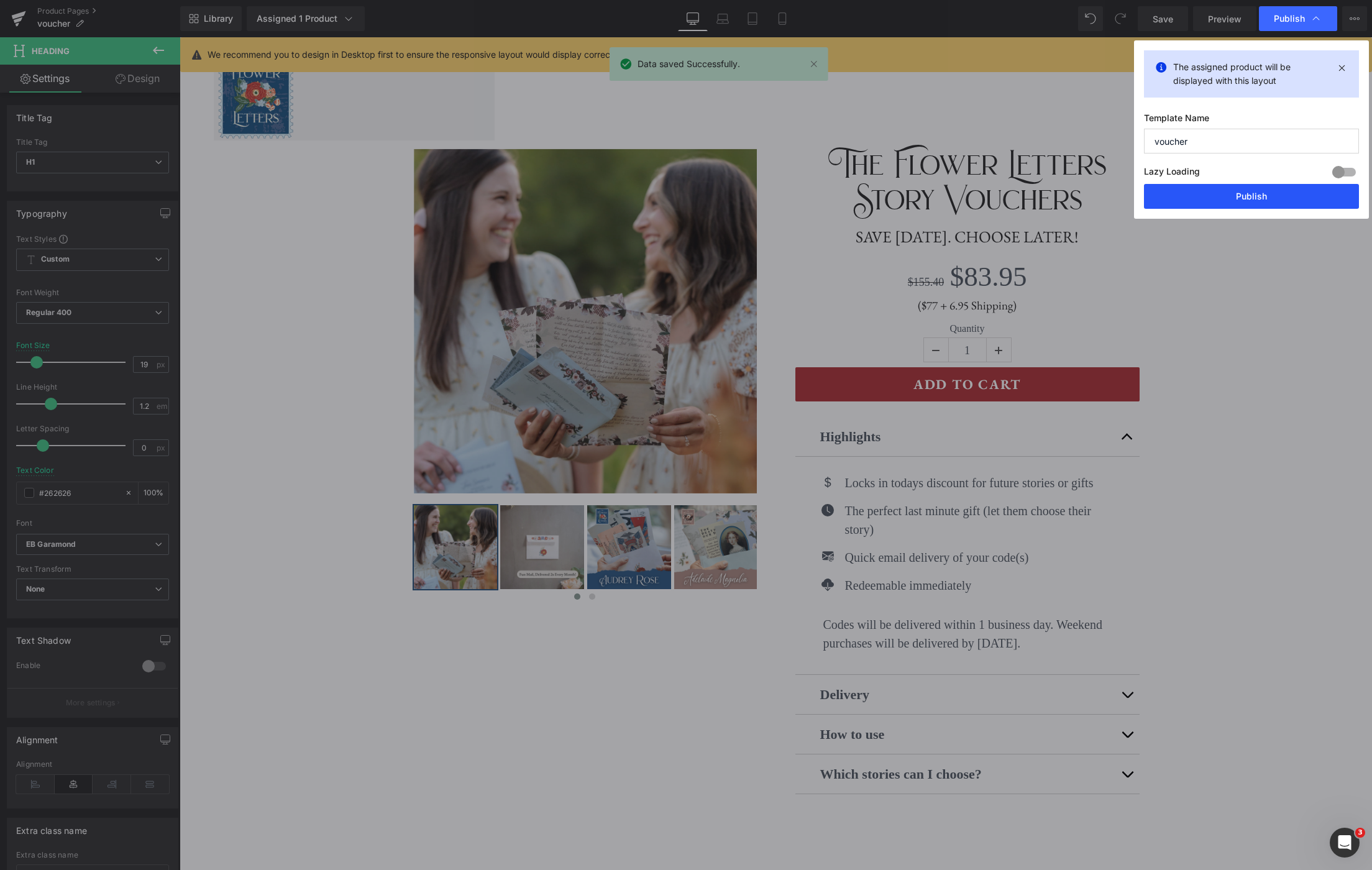
click at [1260, 202] on button "Publish" at bounding box center [1251, 196] width 215 height 25
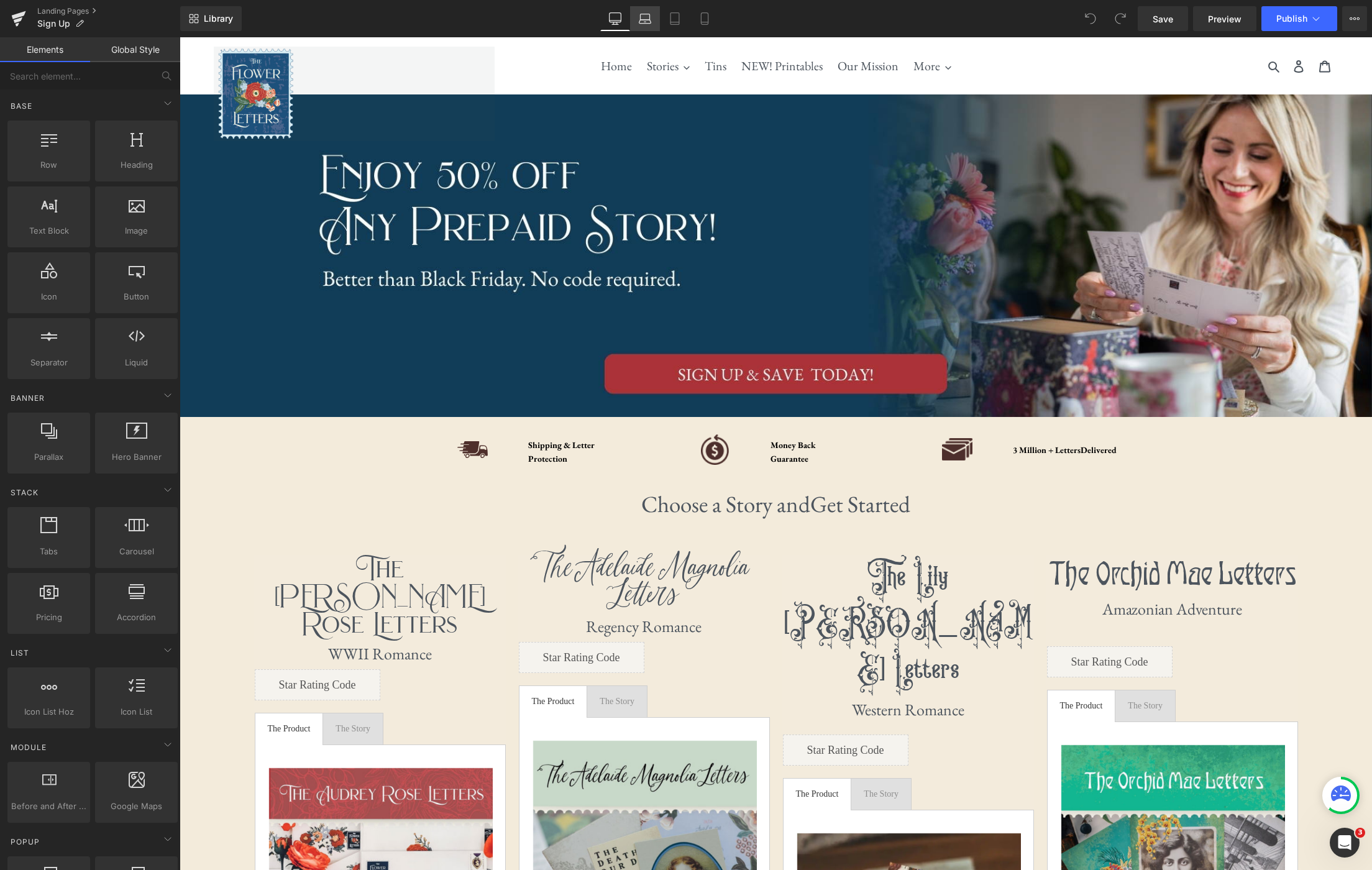
click at [645, 20] on icon at bounding box center [644, 18] width 12 height 12
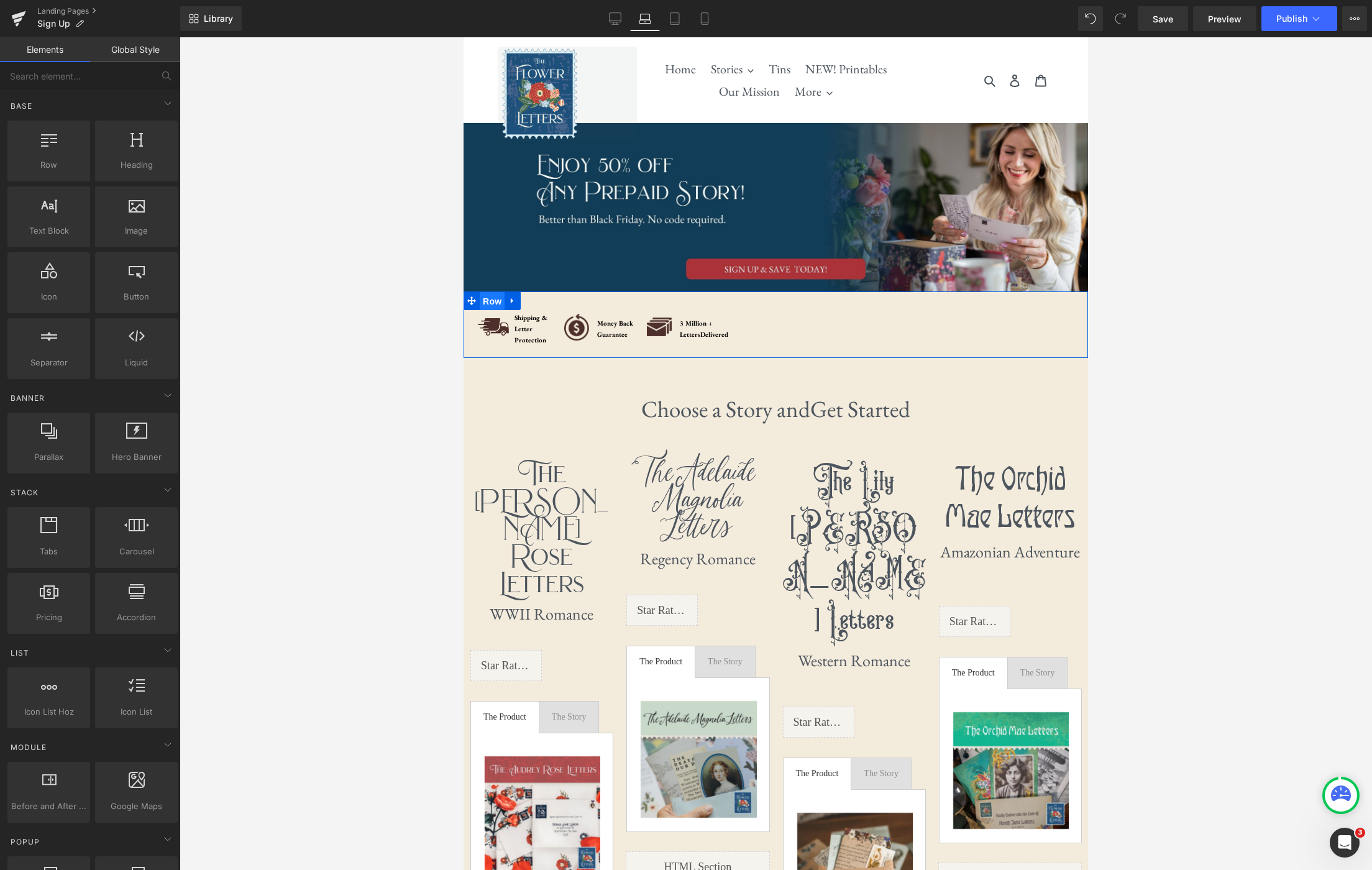
click at [496, 306] on span "Row" at bounding box center [492, 301] width 25 height 19
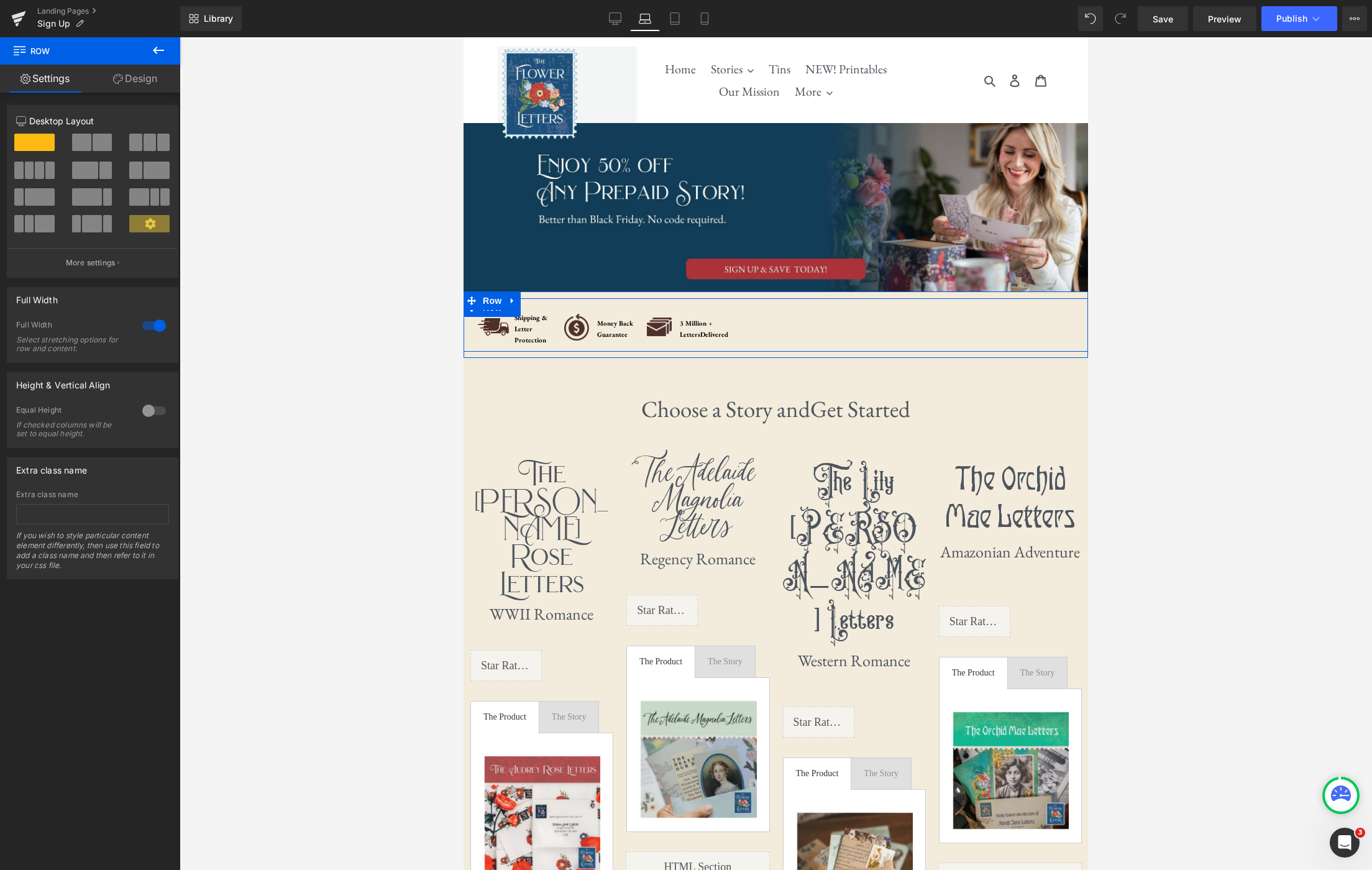
click at [877, 326] on div "Image Shipping & Letter Protection Text Block Row Image Money Back Guarantee Te…" at bounding box center [775, 322] width 625 height 48
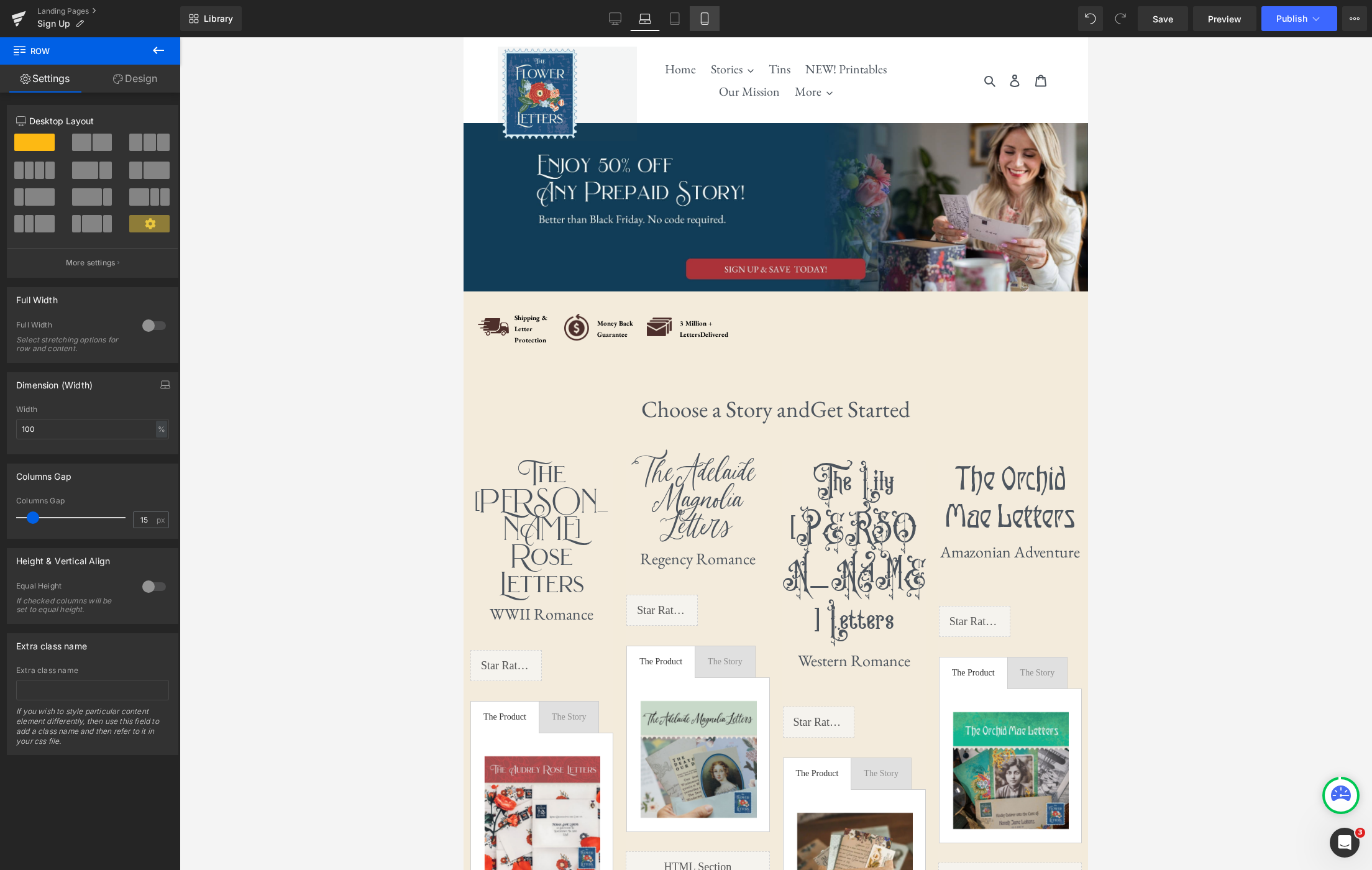
click at [714, 21] on link "Mobile" at bounding box center [705, 19] width 30 height 25
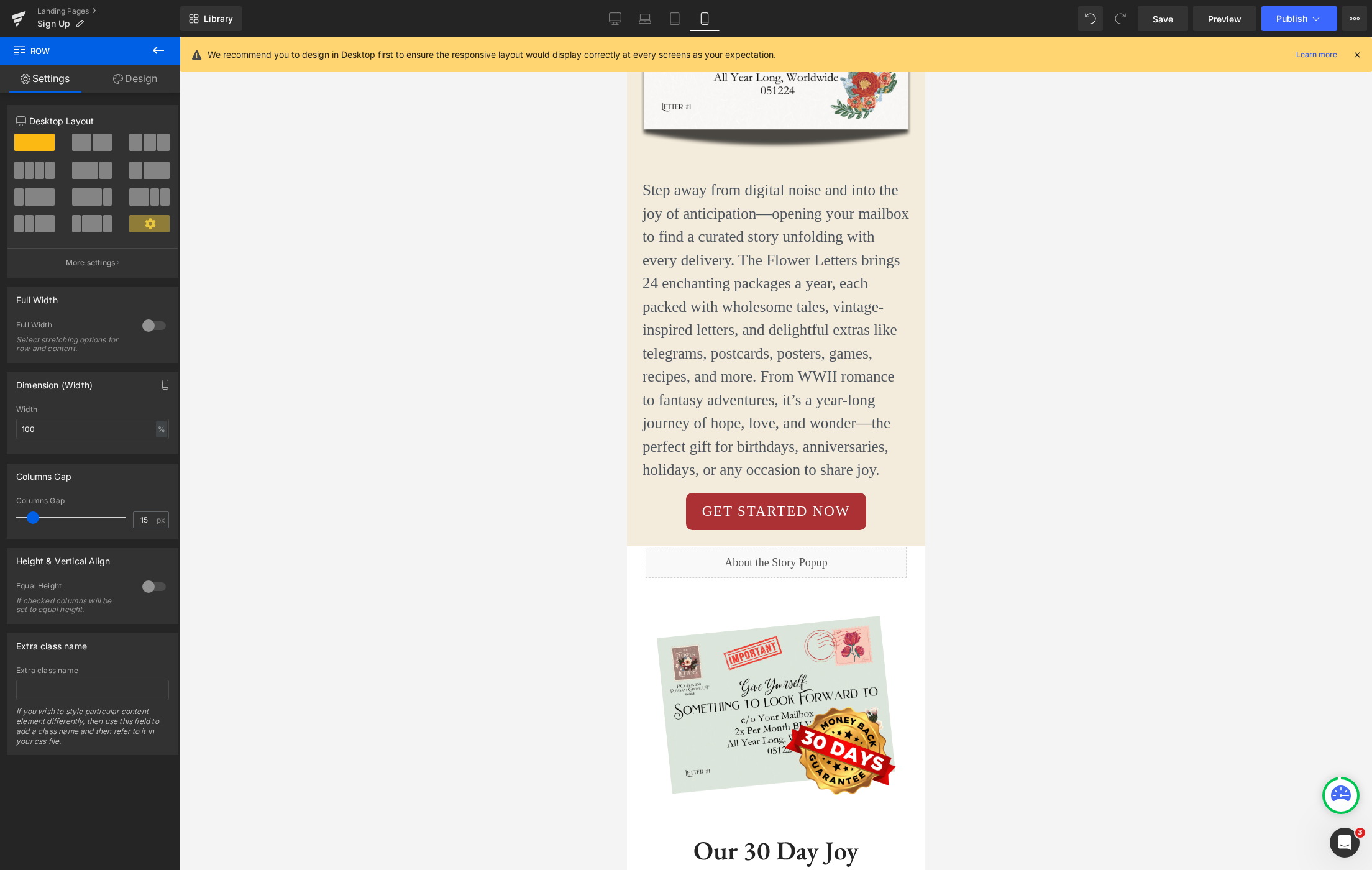
scroll to position [5778, 0]
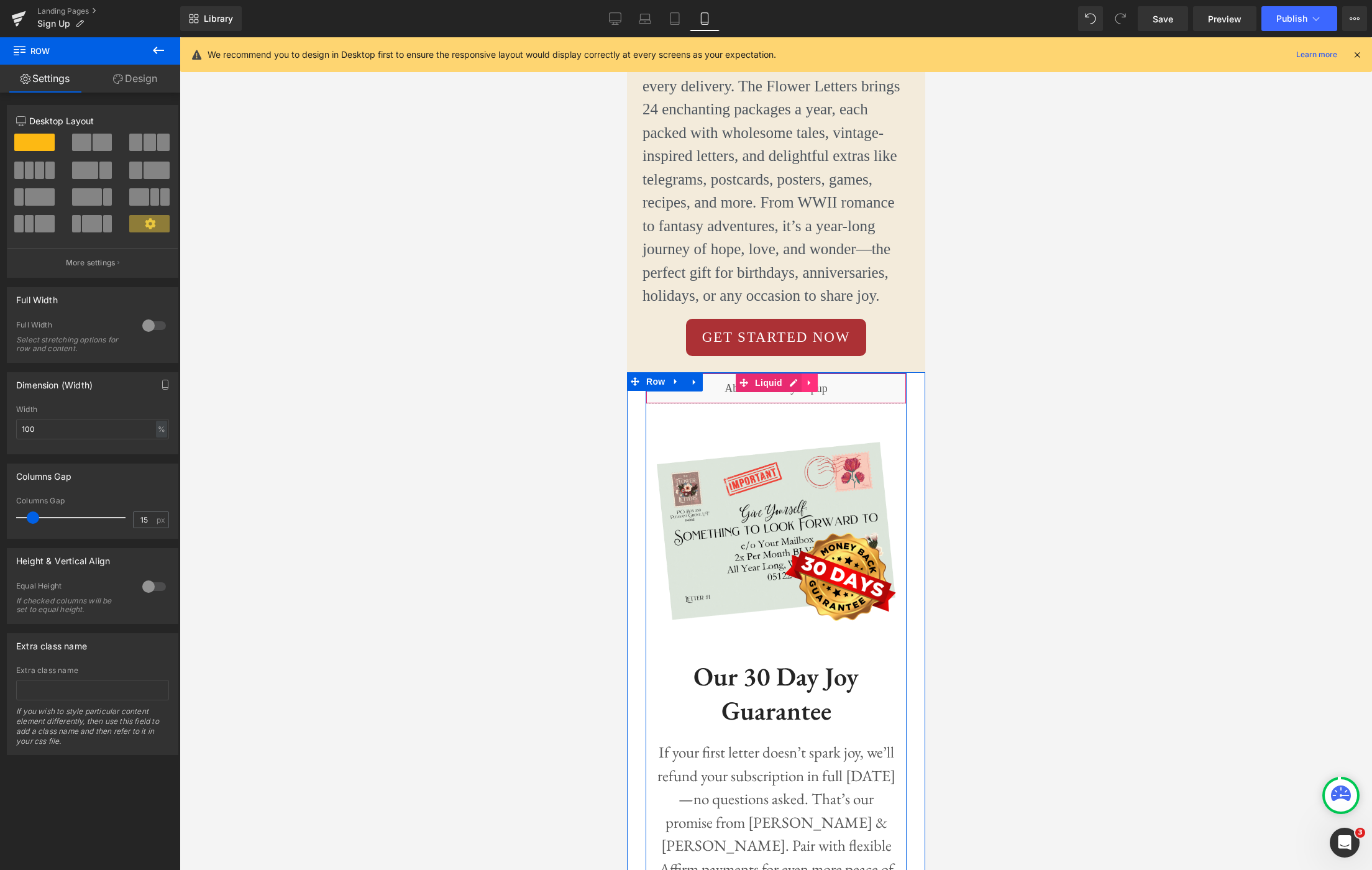
click at [809, 378] on icon at bounding box center [809, 383] width 9 height 10
click at [819, 378] on icon at bounding box center [817, 382] width 9 height 9
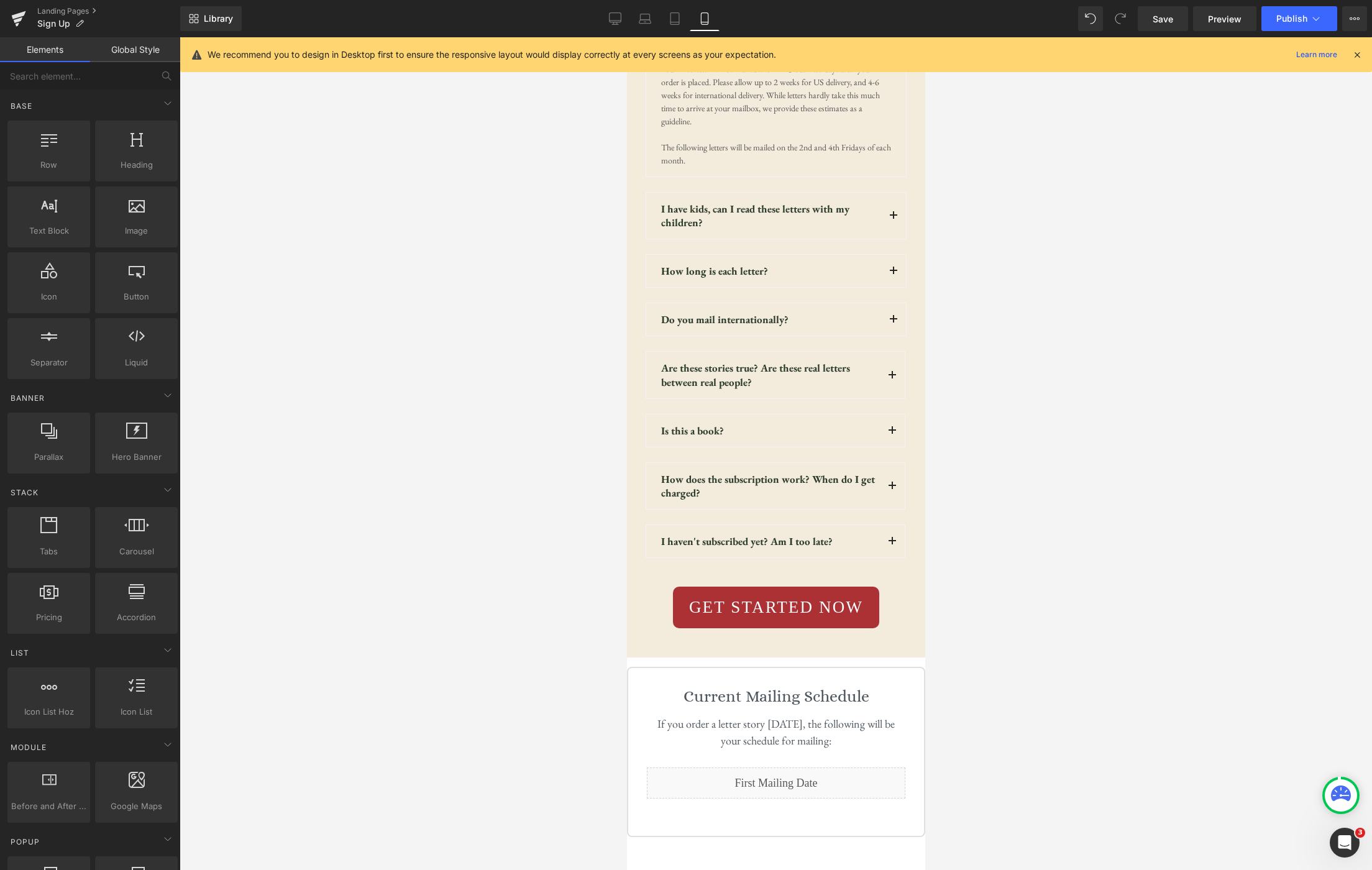
scroll to position [9483, 0]
click at [609, 25] on link "Desktop" at bounding box center [615, 19] width 30 height 25
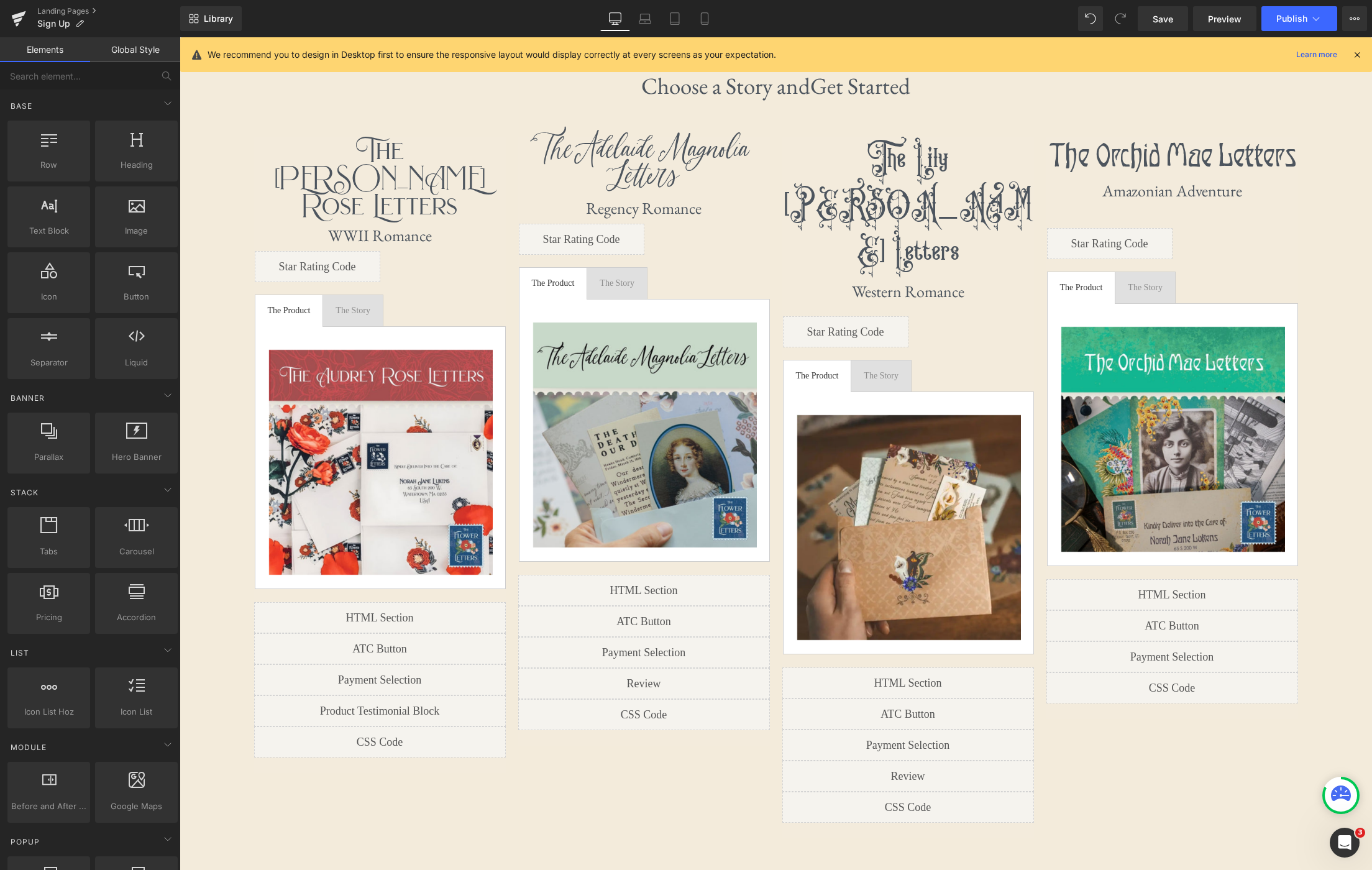
scroll to position [0, 0]
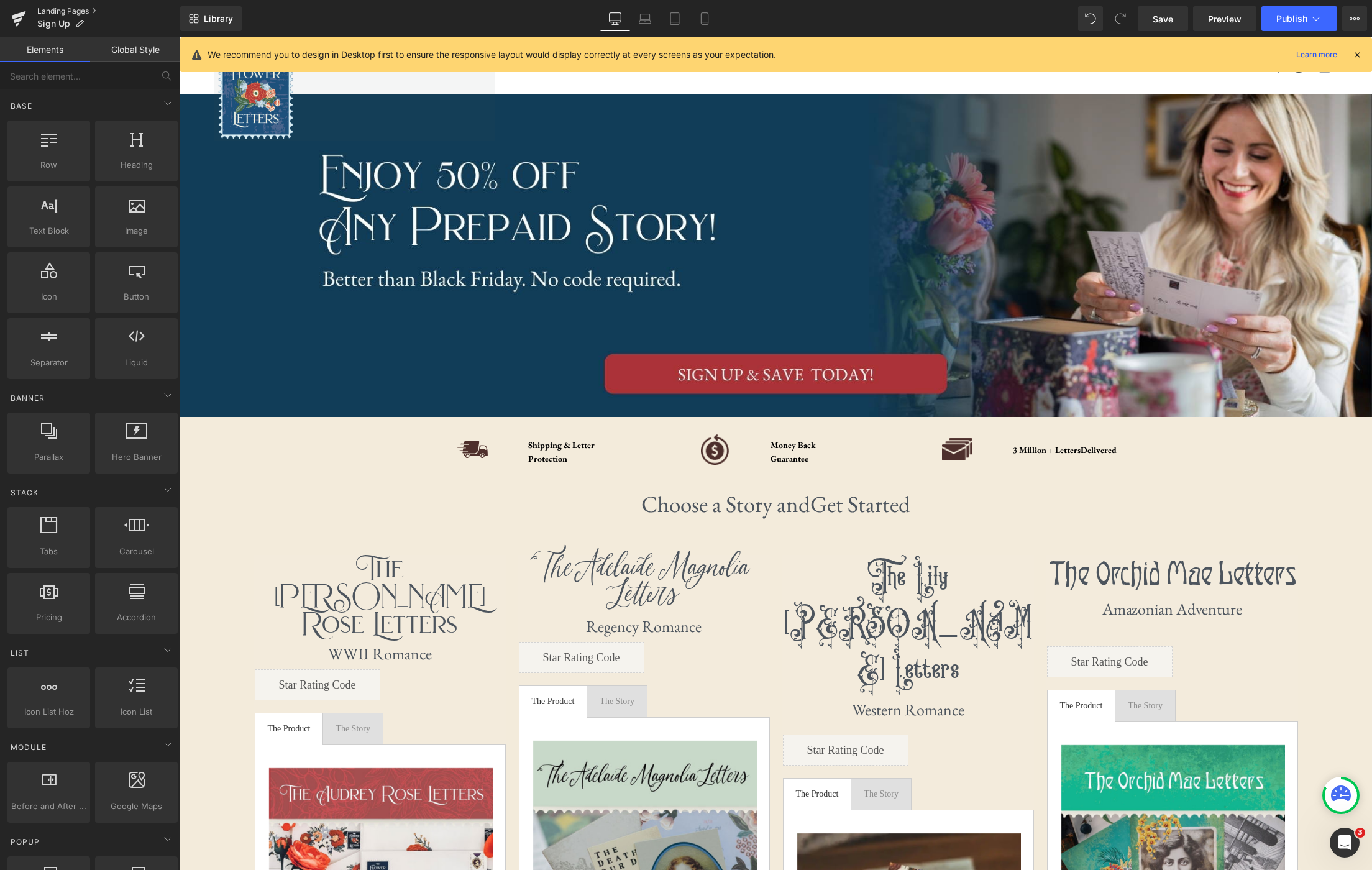
click at [72, 11] on link "Landing Pages" at bounding box center [108, 11] width 143 height 10
click at [1307, 25] on button "Publish" at bounding box center [1299, 19] width 76 height 25
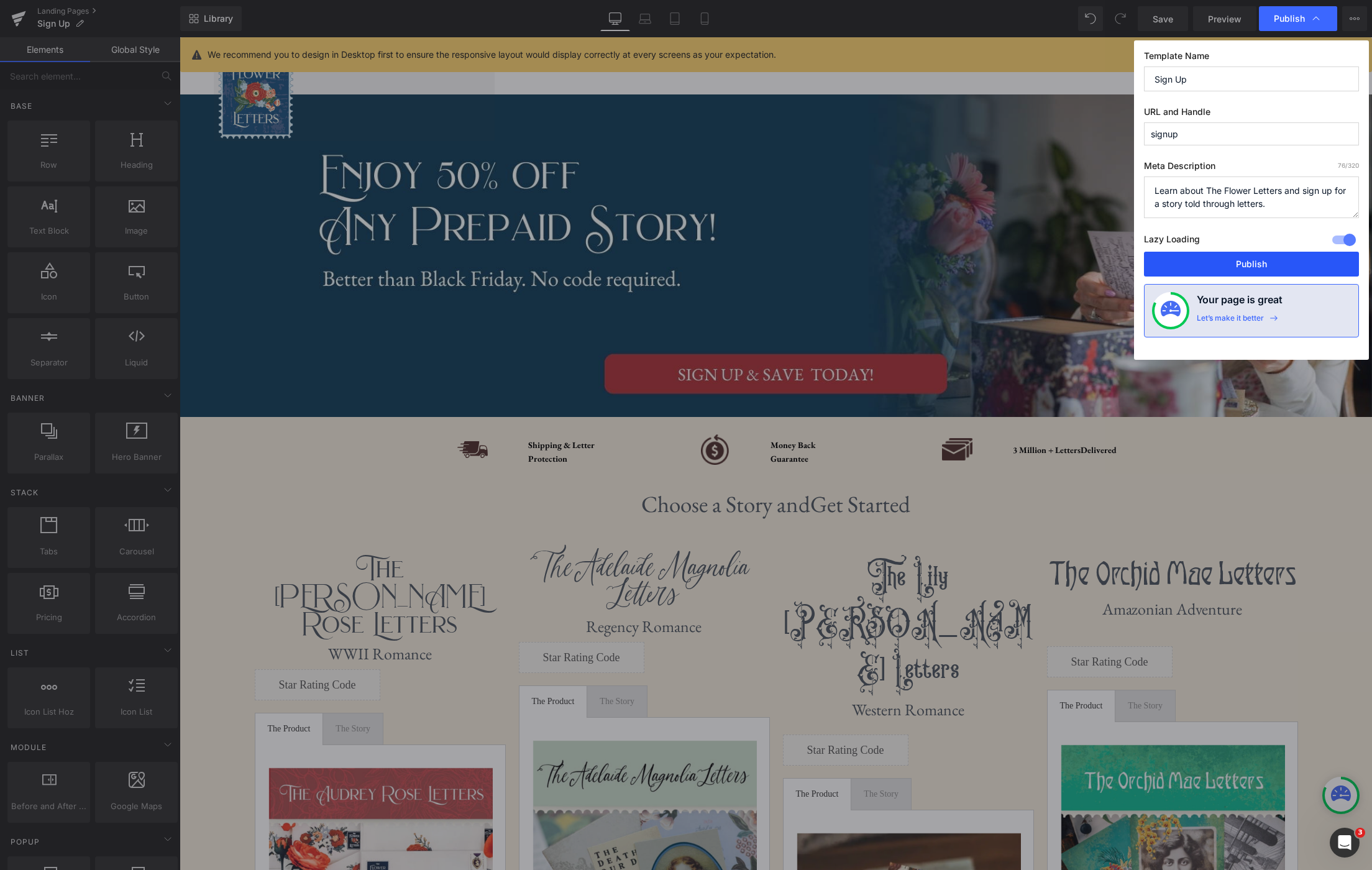
click at [1281, 264] on button "Publish" at bounding box center [1251, 264] width 215 height 25
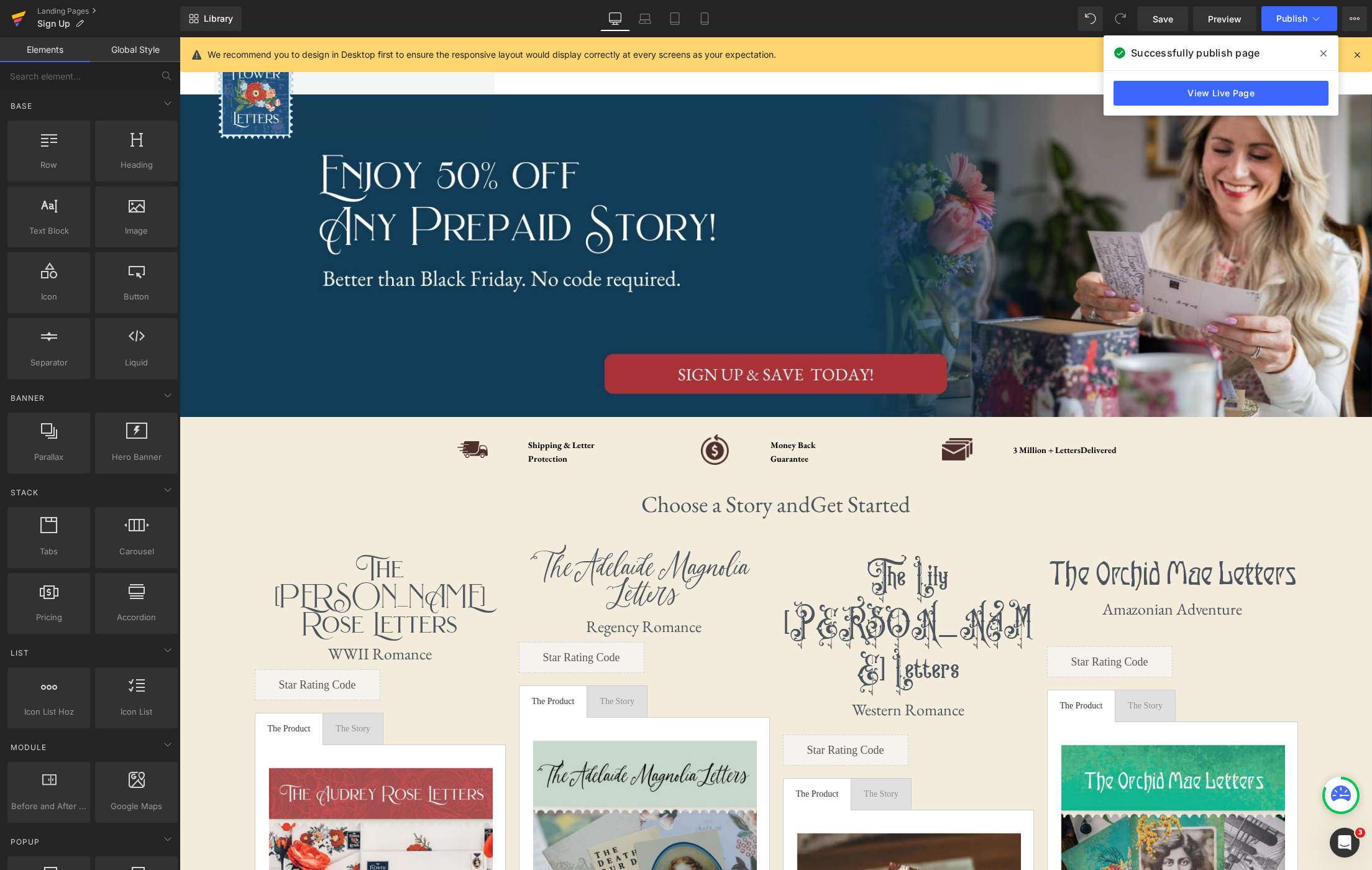
click at [24, 16] on icon at bounding box center [19, 19] width 15 height 31
